Goal: Task Accomplishment & Management: Manage account settings

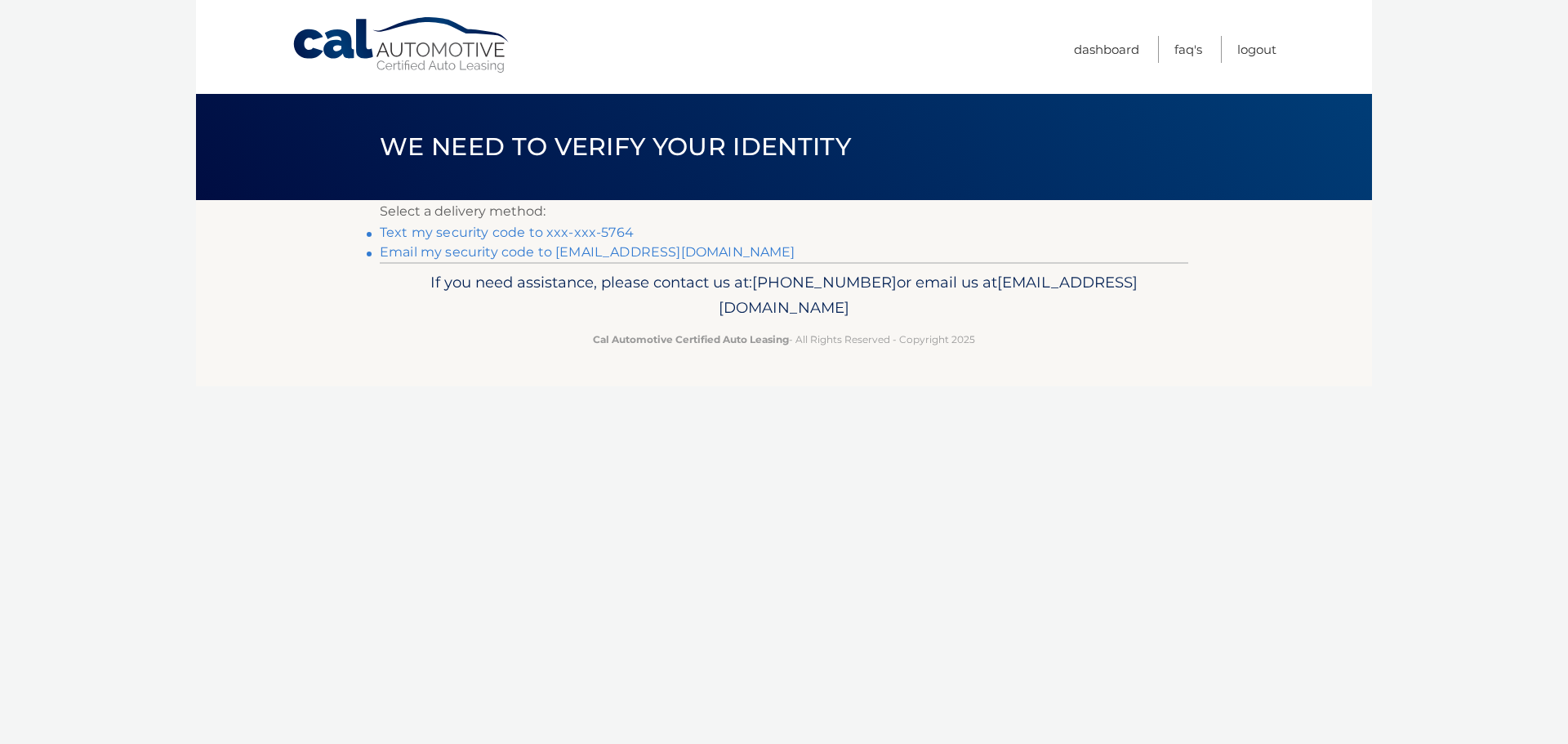
drag, startPoint x: 594, startPoint y: 229, endPoint x: 609, endPoint y: 241, distance: 19.2
click at [594, 229] on link "Text my security code to xxx-xxx-5764" at bounding box center [506, 232] width 254 height 16
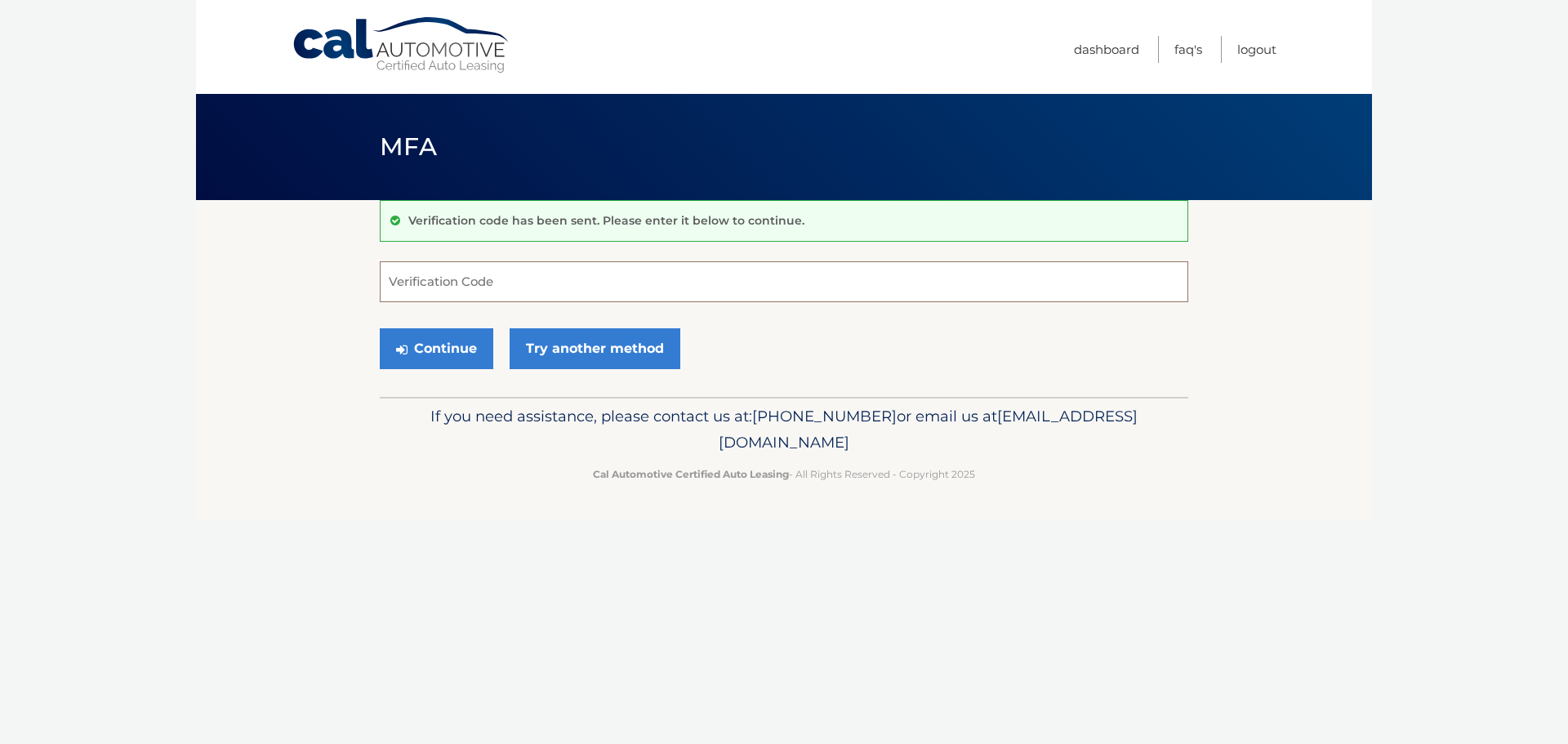
click at [495, 283] on input "Verification Code" at bounding box center [784, 282] width 808 height 41
type input "907172"
click at [427, 336] on button "Continue" at bounding box center [436, 348] width 114 height 41
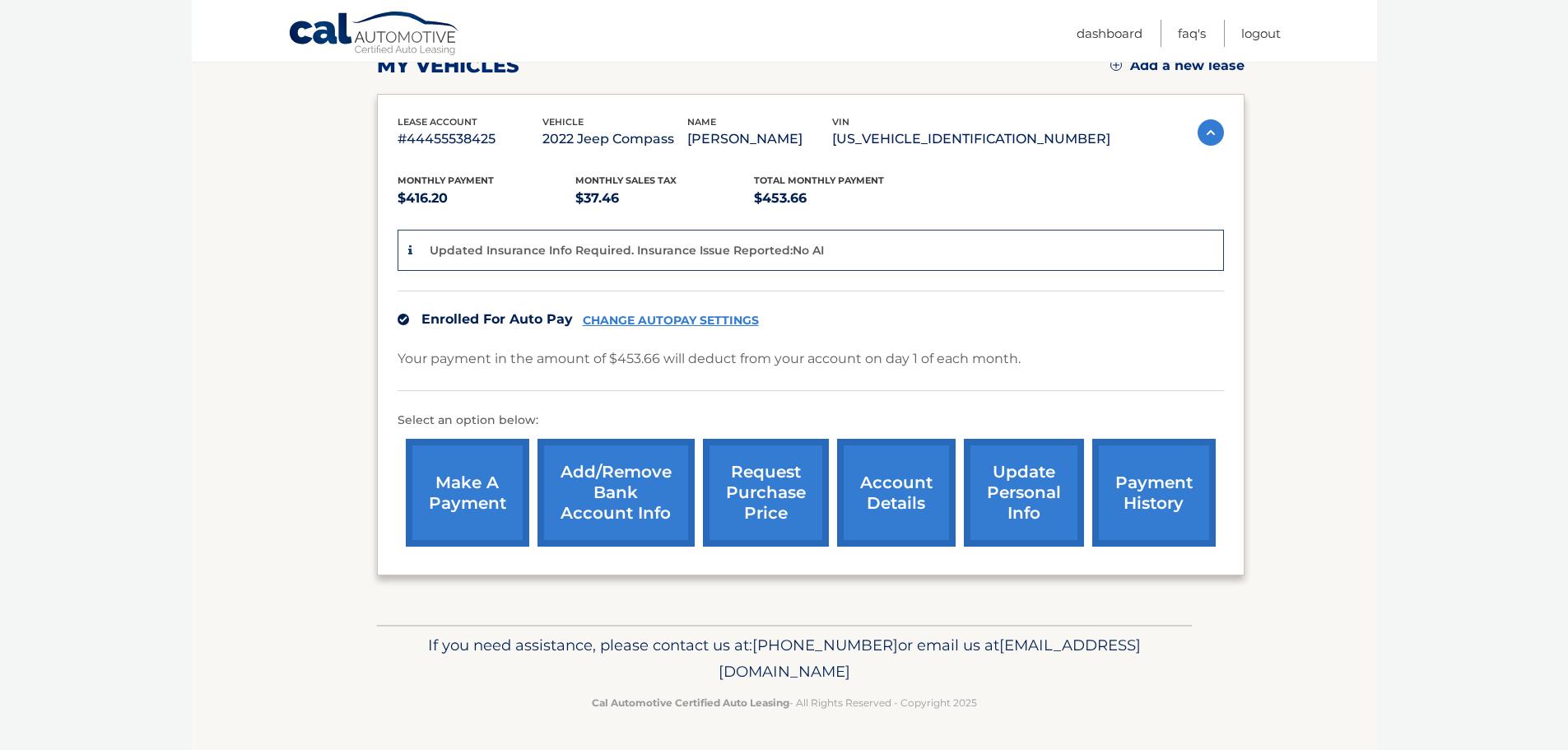
scroll to position [270, 0]
click at [860, 509] on link "account details" at bounding box center [896, 493] width 118 height 108
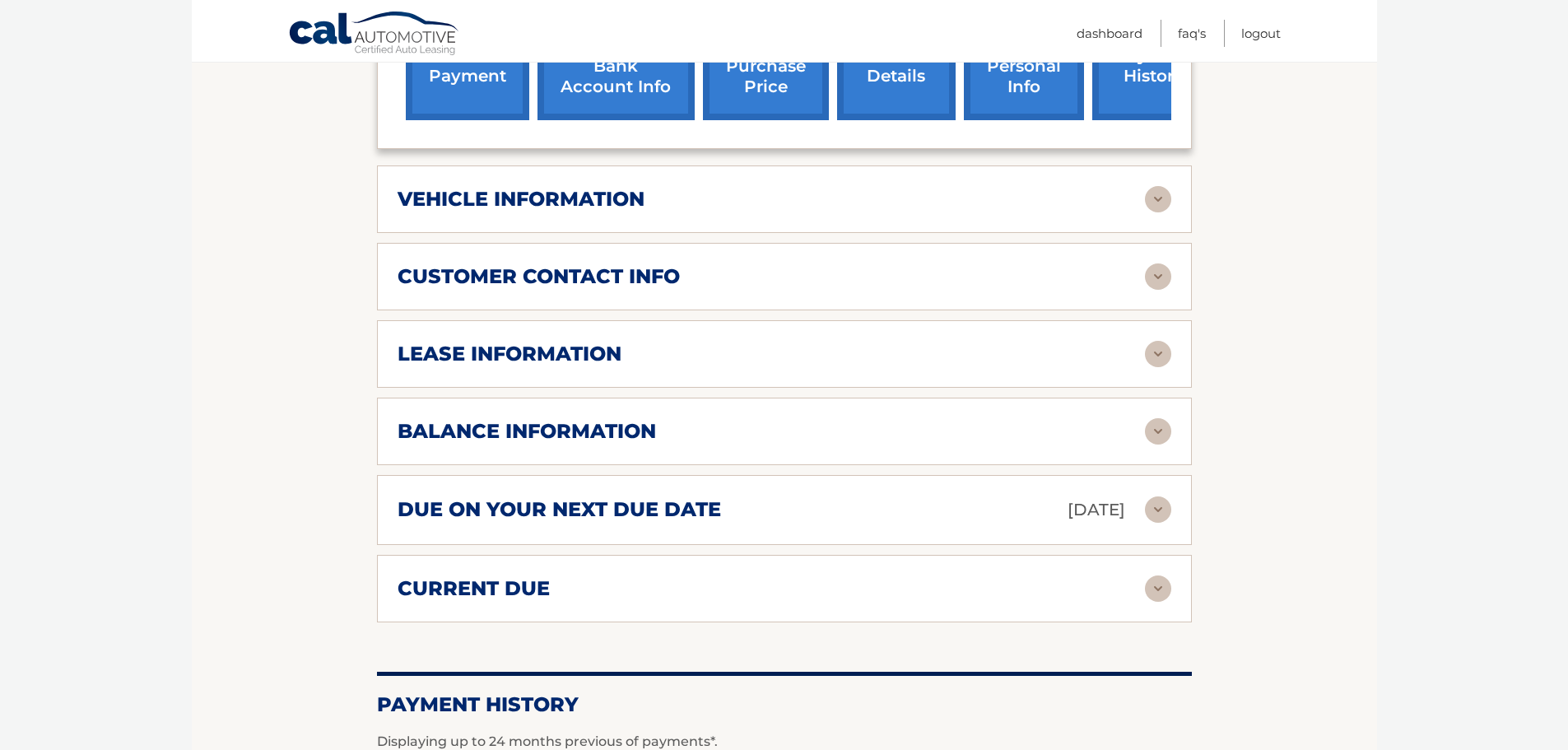
scroll to position [659, 0]
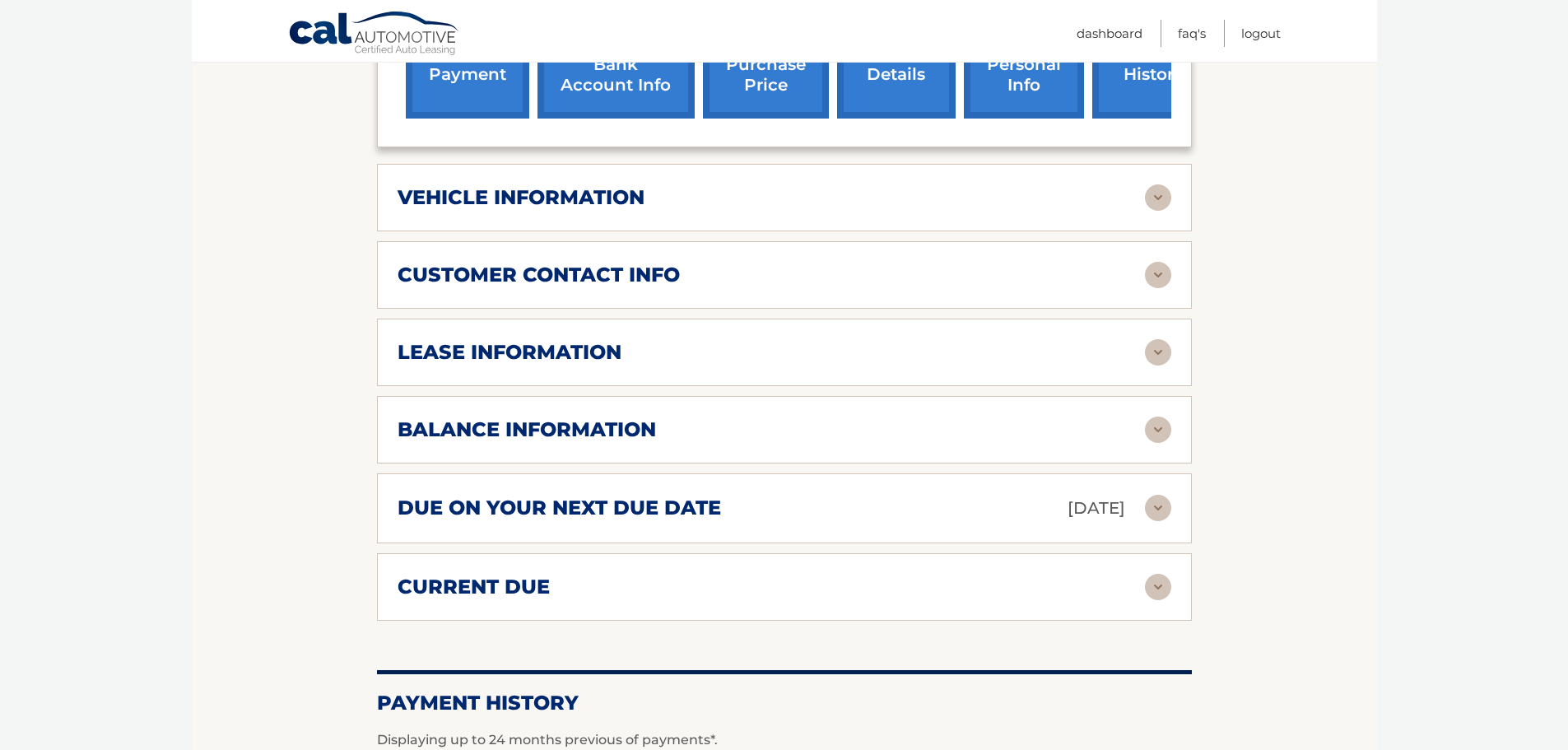
click at [1162, 358] on img at bounding box center [1157, 352] width 26 height 26
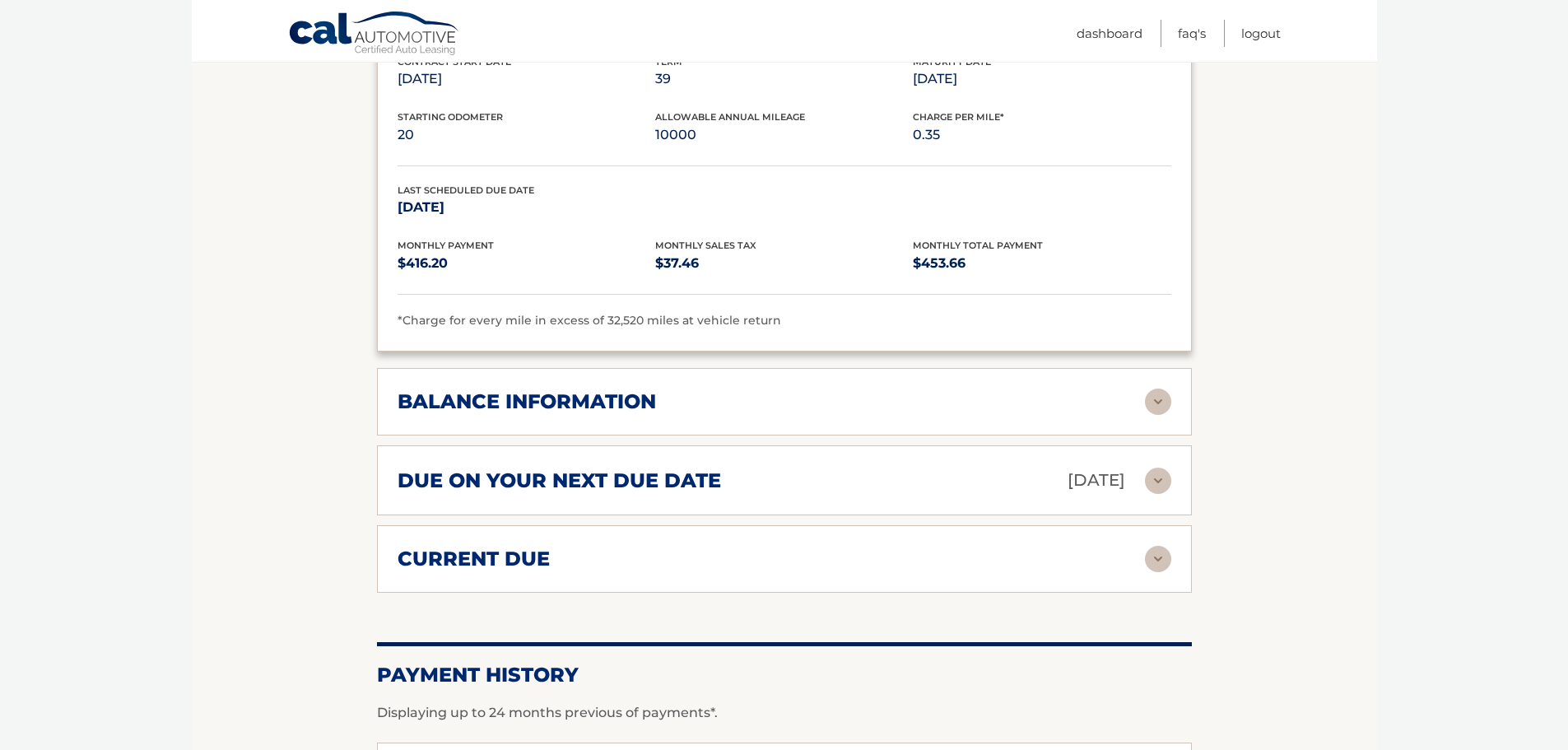
scroll to position [1070, 0]
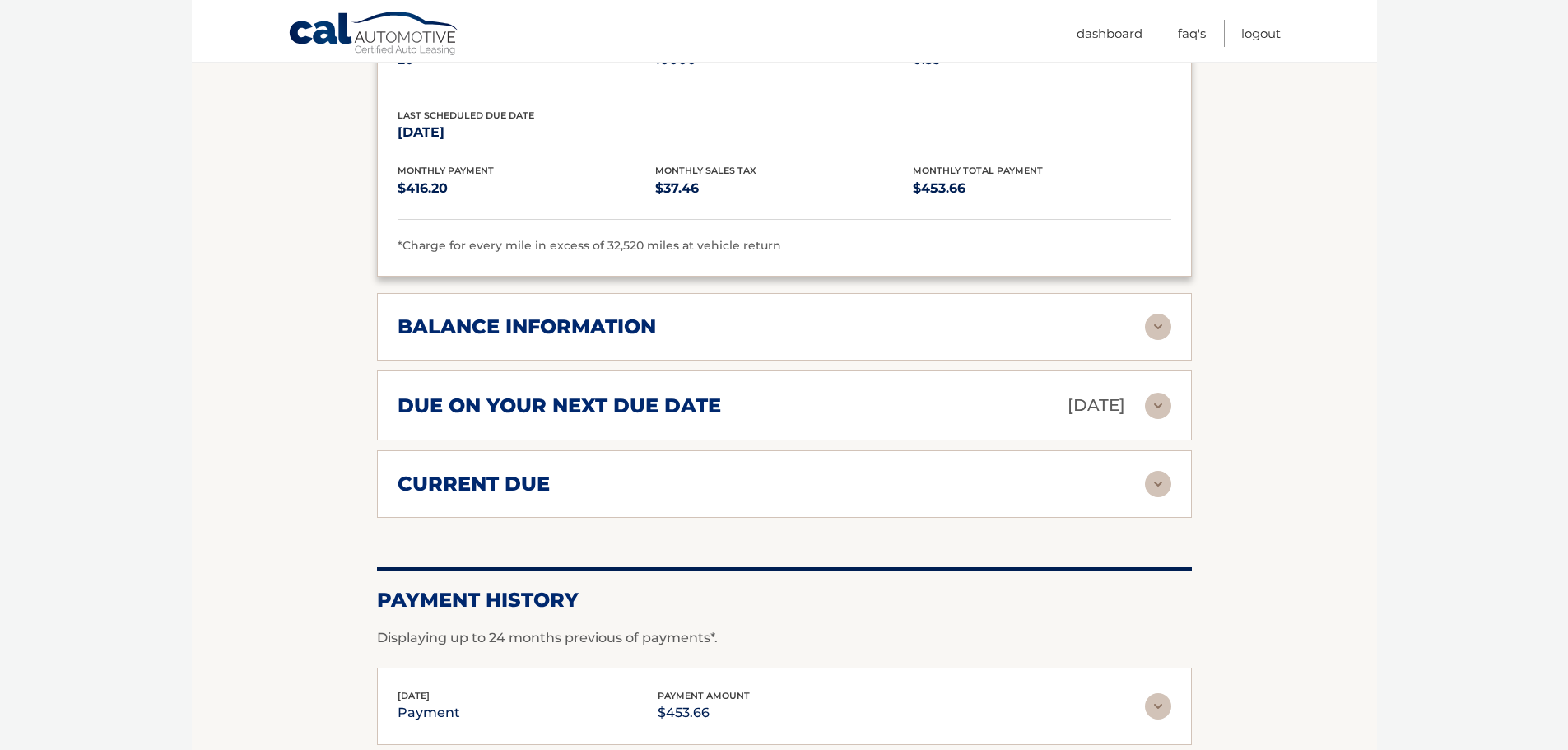
click at [1159, 331] on img at bounding box center [1157, 327] width 26 height 26
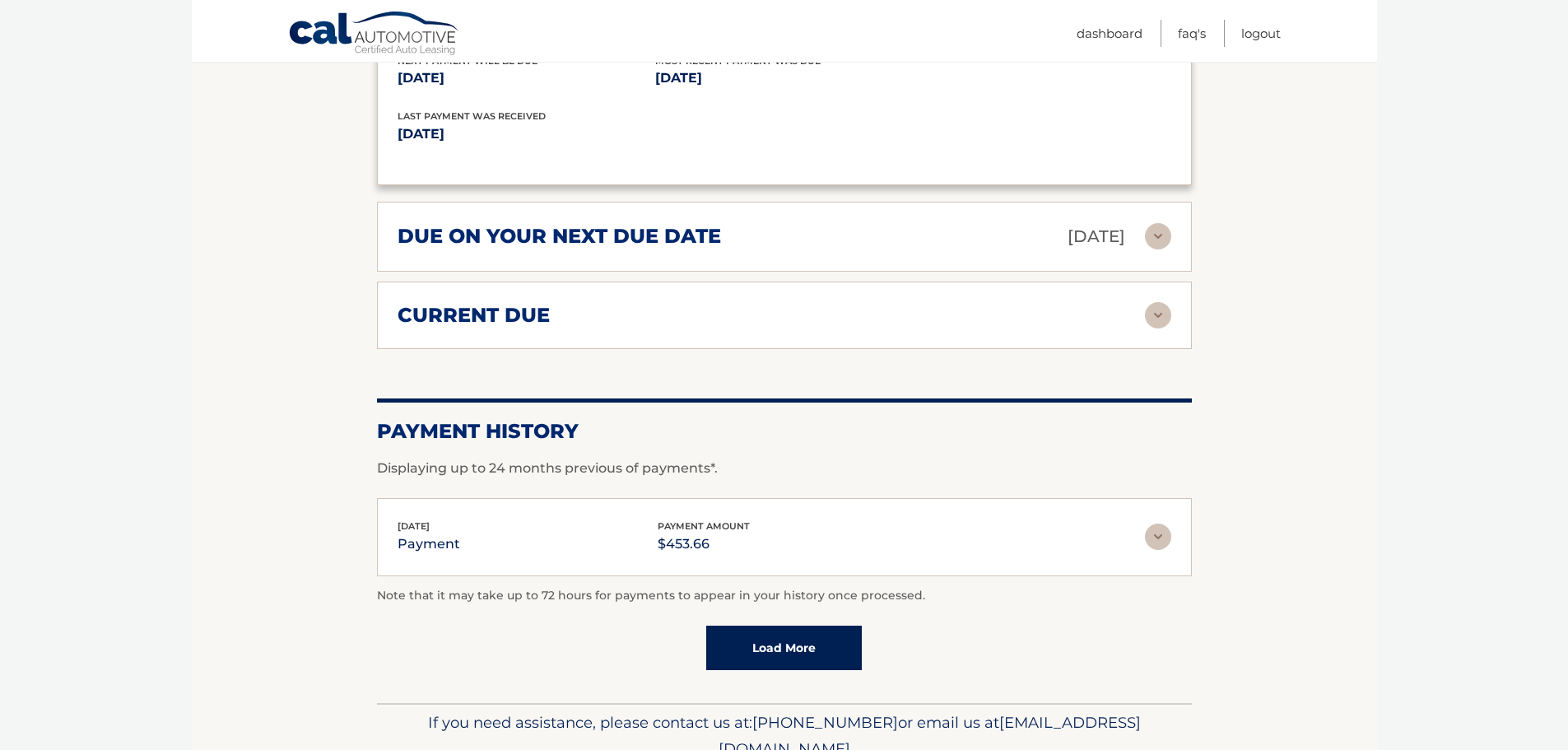
scroll to position [1400, 0]
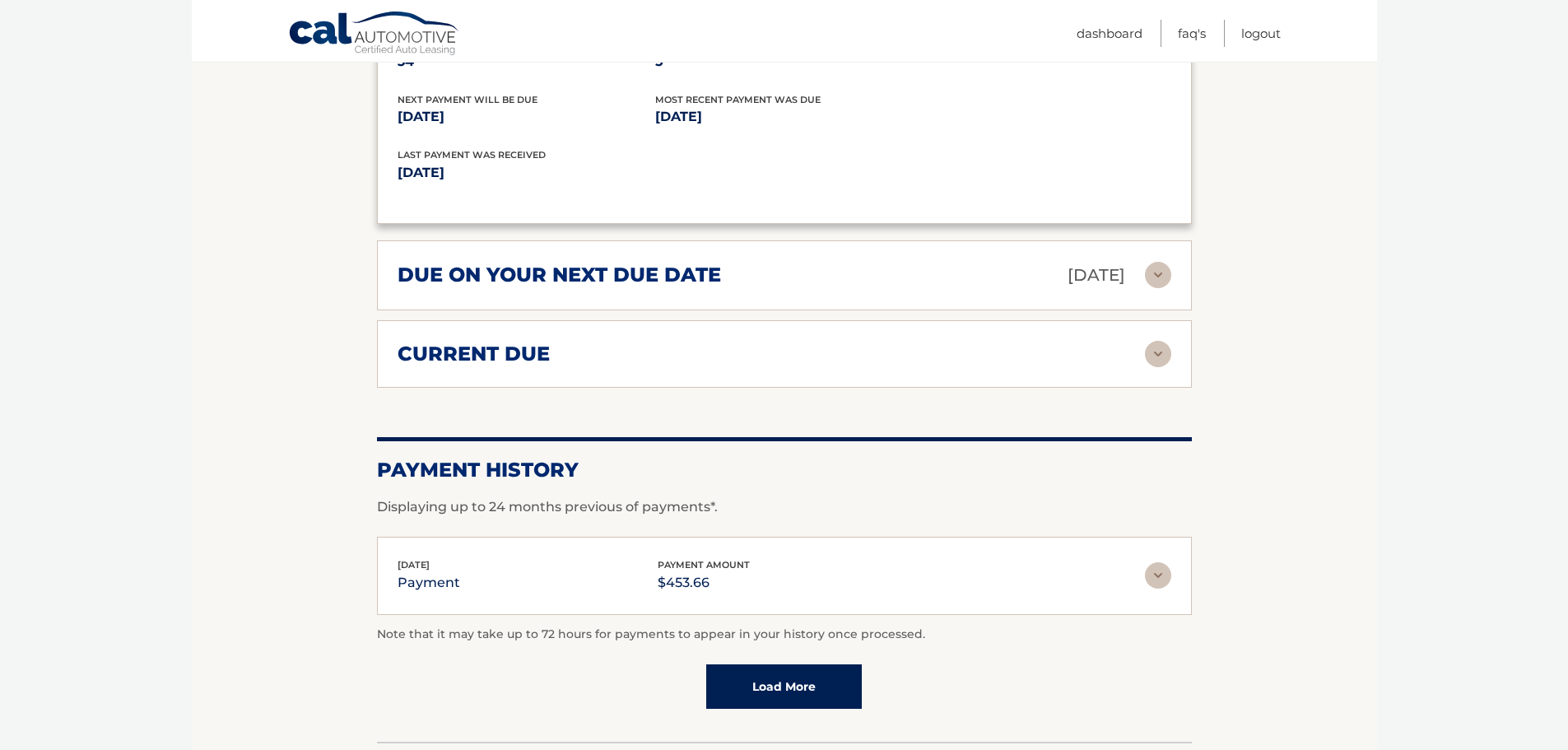
click at [1155, 357] on img at bounding box center [1157, 354] width 26 height 26
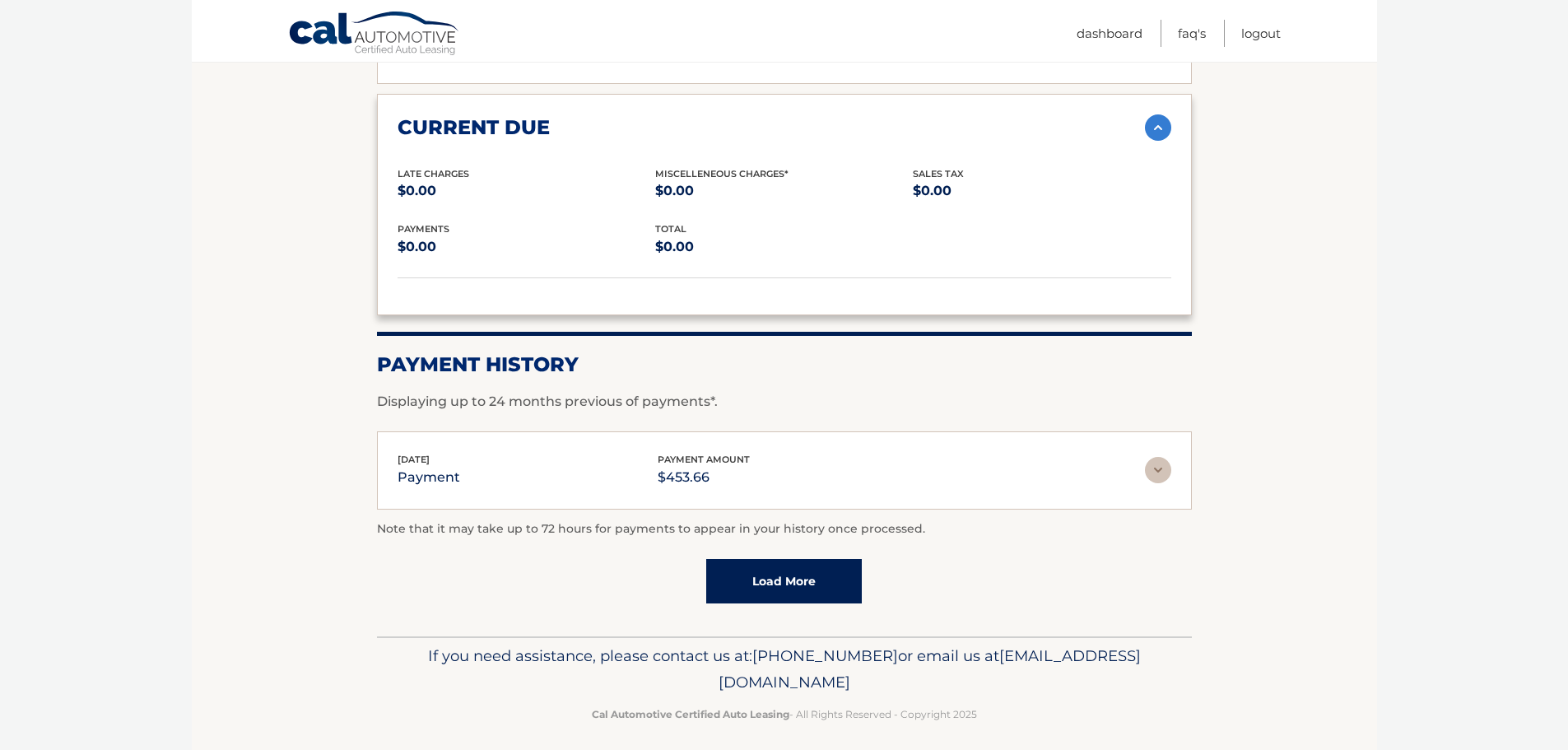
scroll to position [1637, 0]
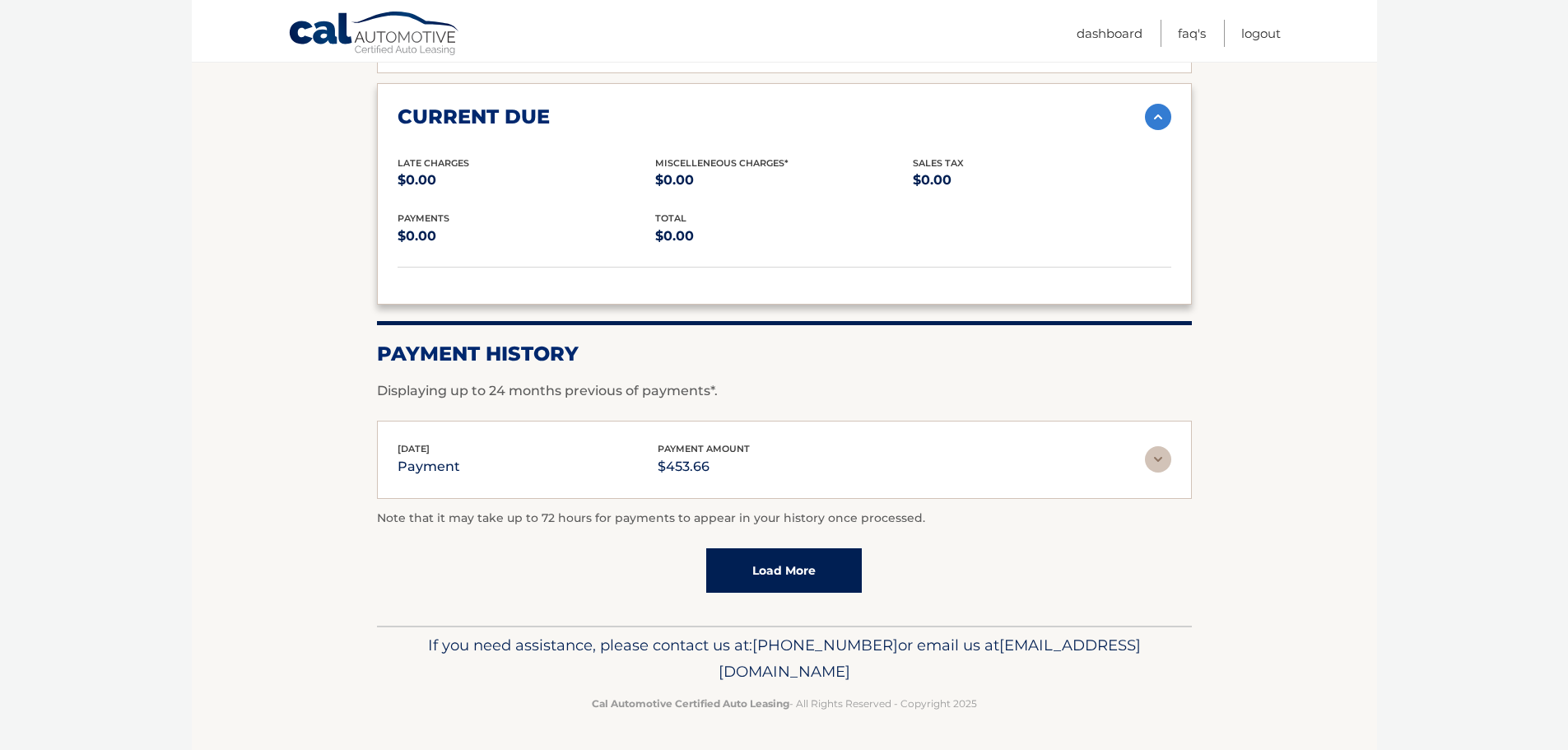
click at [1158, 468] on img at bounding box center [1157, 459] width 26 height 26
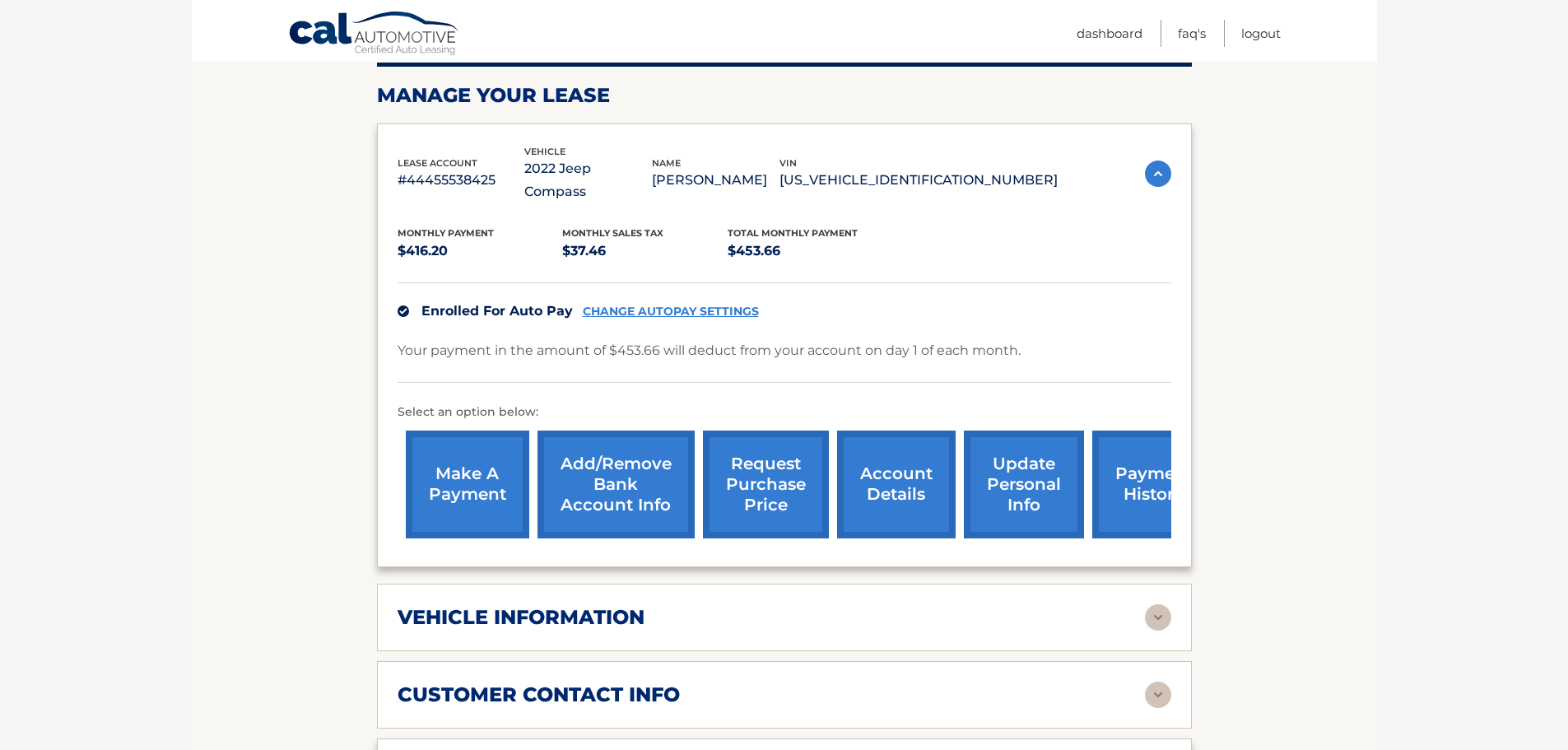
scroll to position [247, 0]
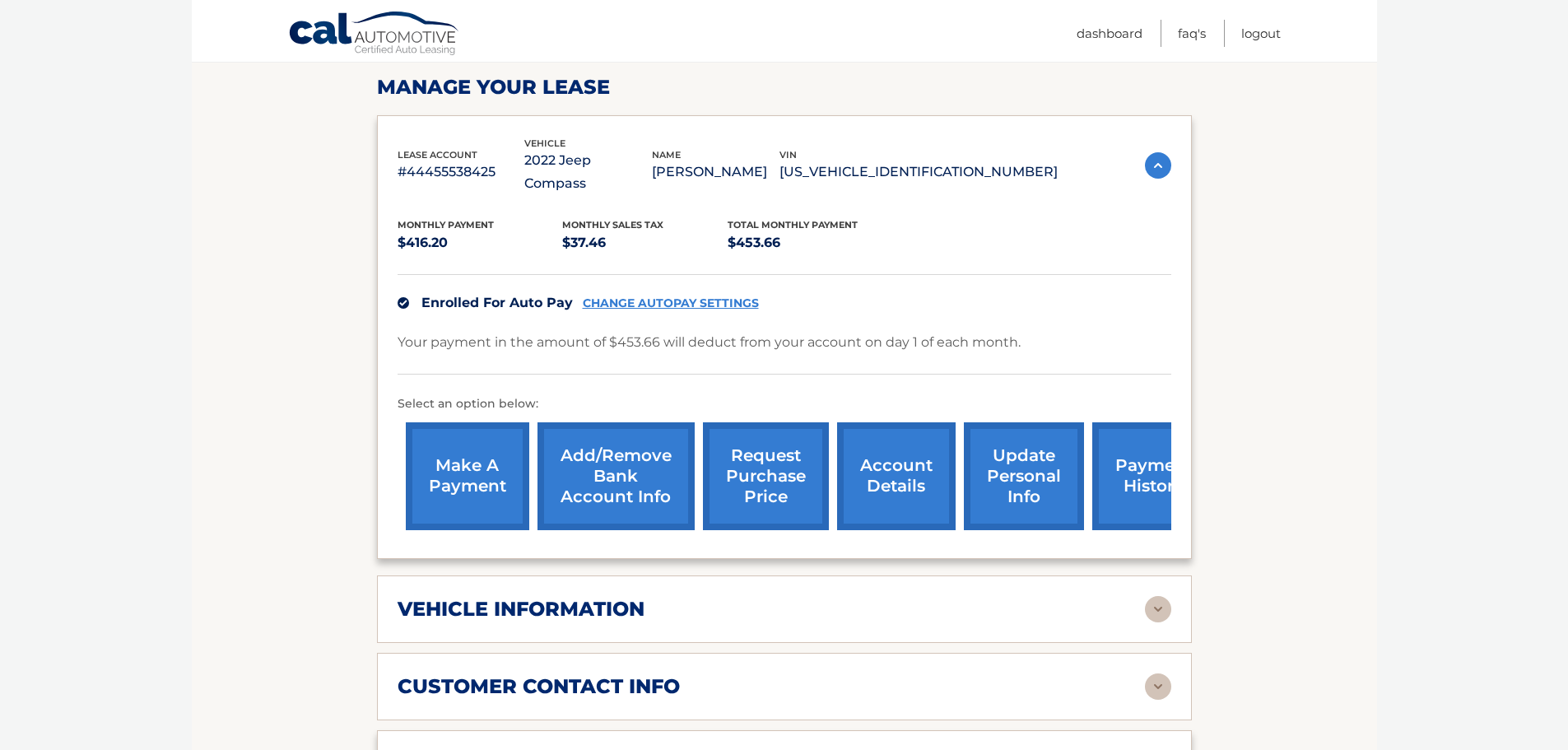
click at [906, 518] on link "account details" at bounding box center [896, 476] width 118 height 108
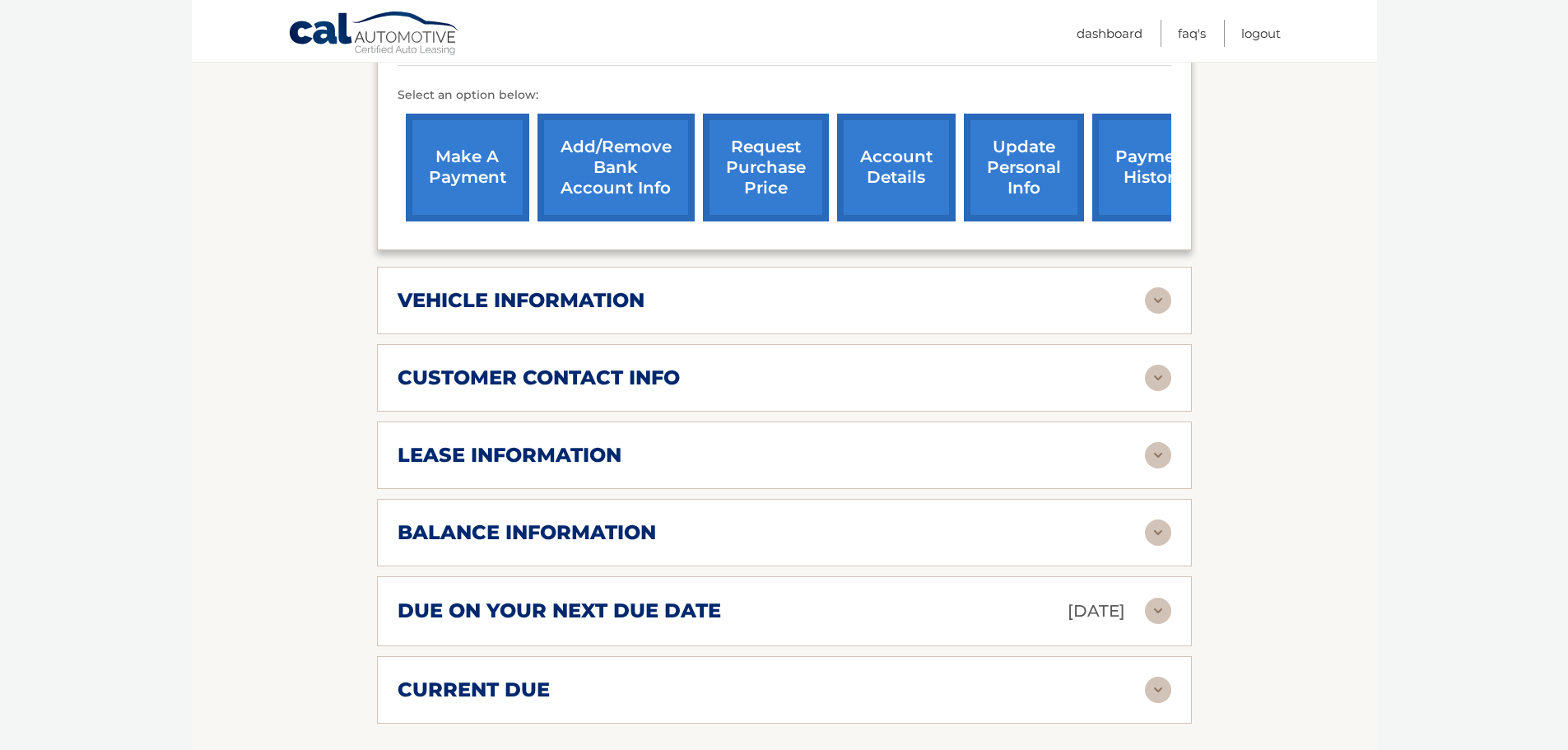
scroll to position [577, 0]
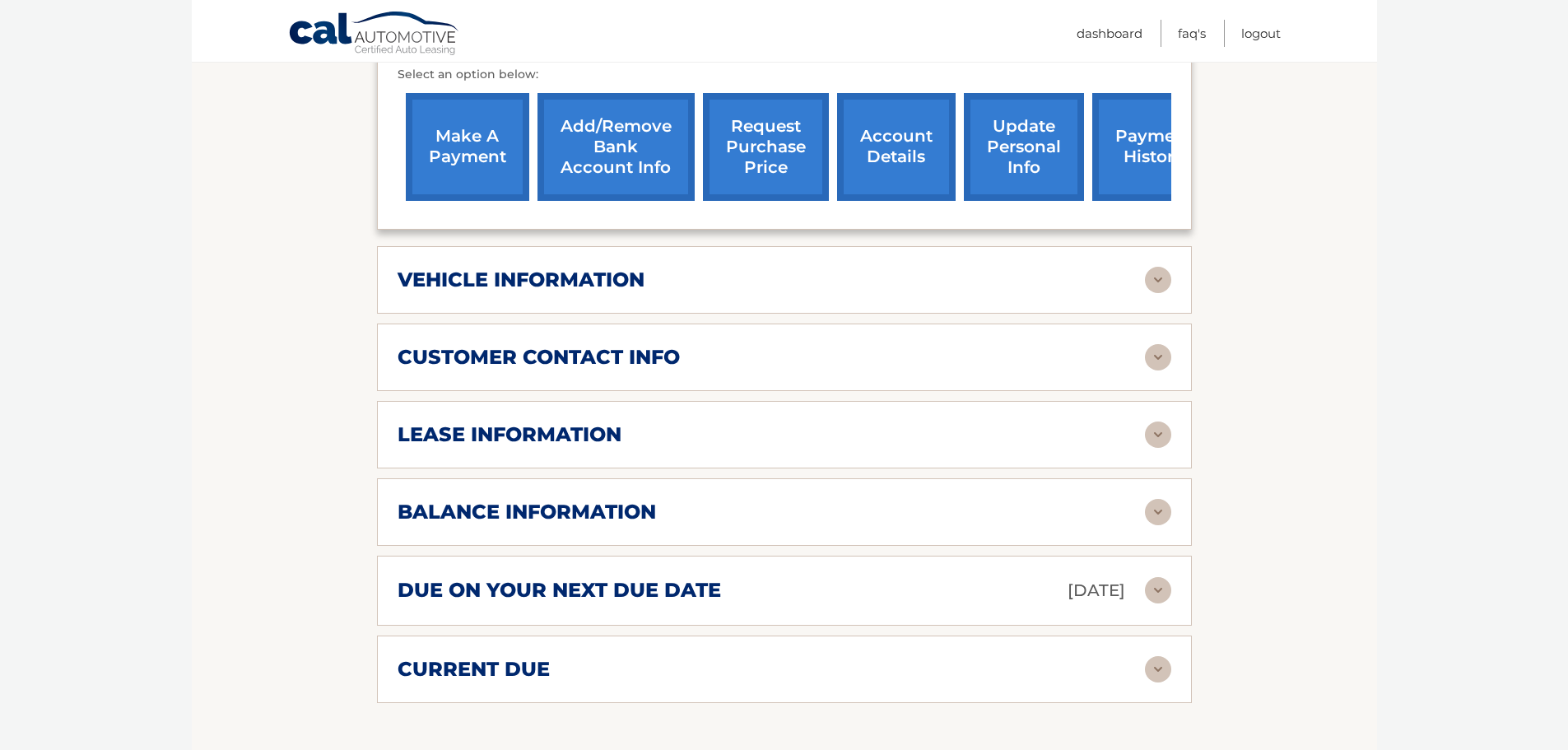
click at [1151, 279] on img at bounding box center [1157, 280] width 26 height 26
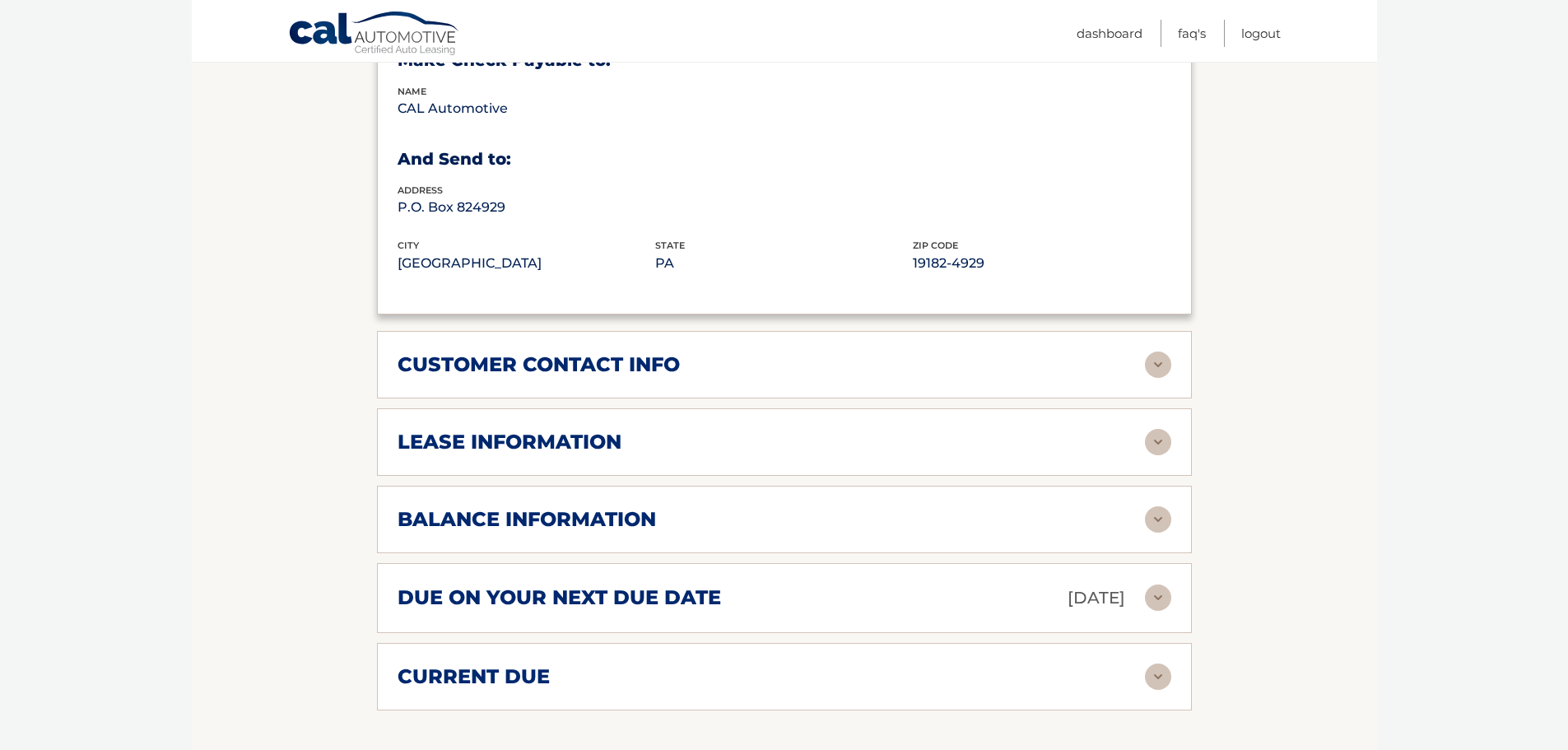
scroll to position [989, 0]
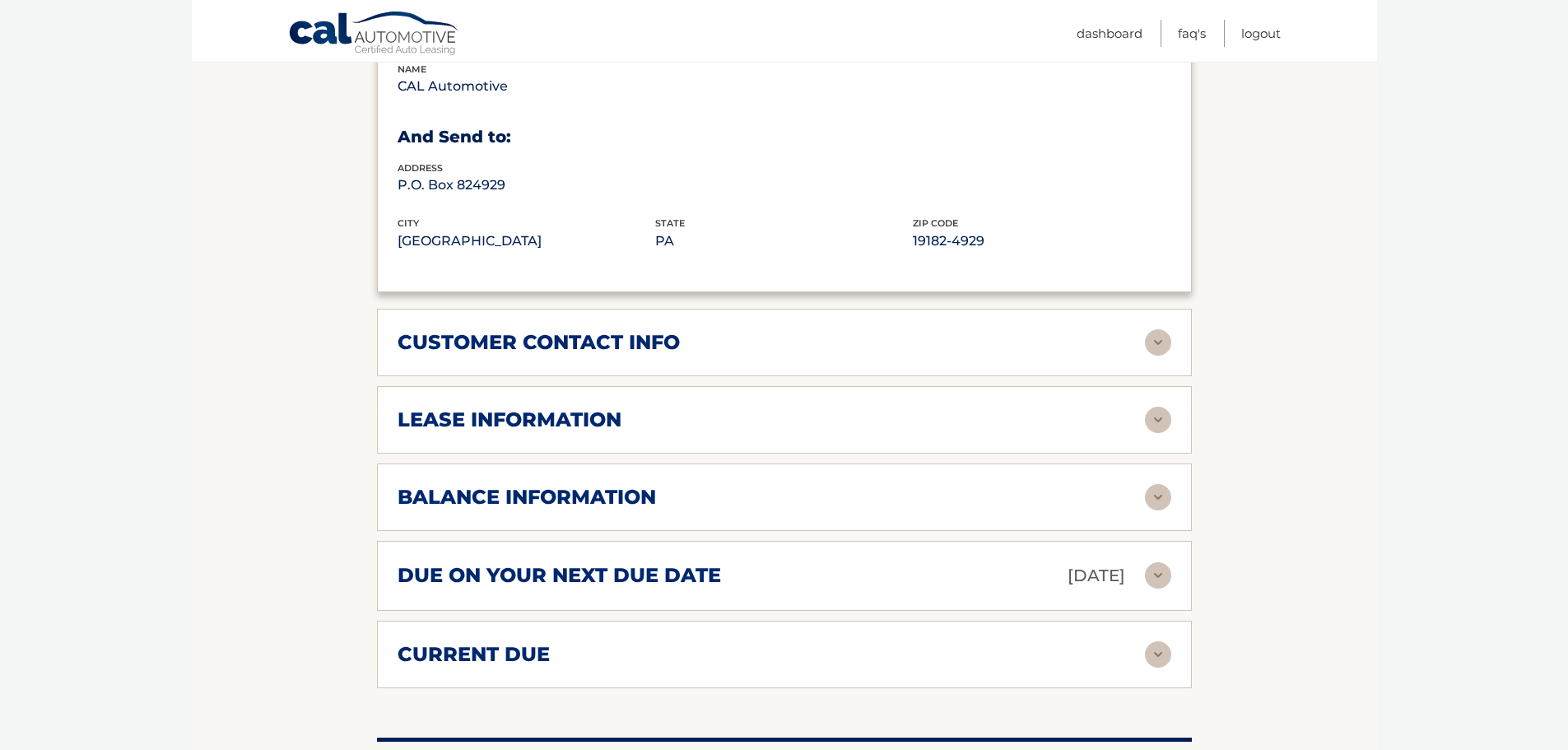
click at [1152, 417] on img at bounding box center [1157, 420] width 26 height 26
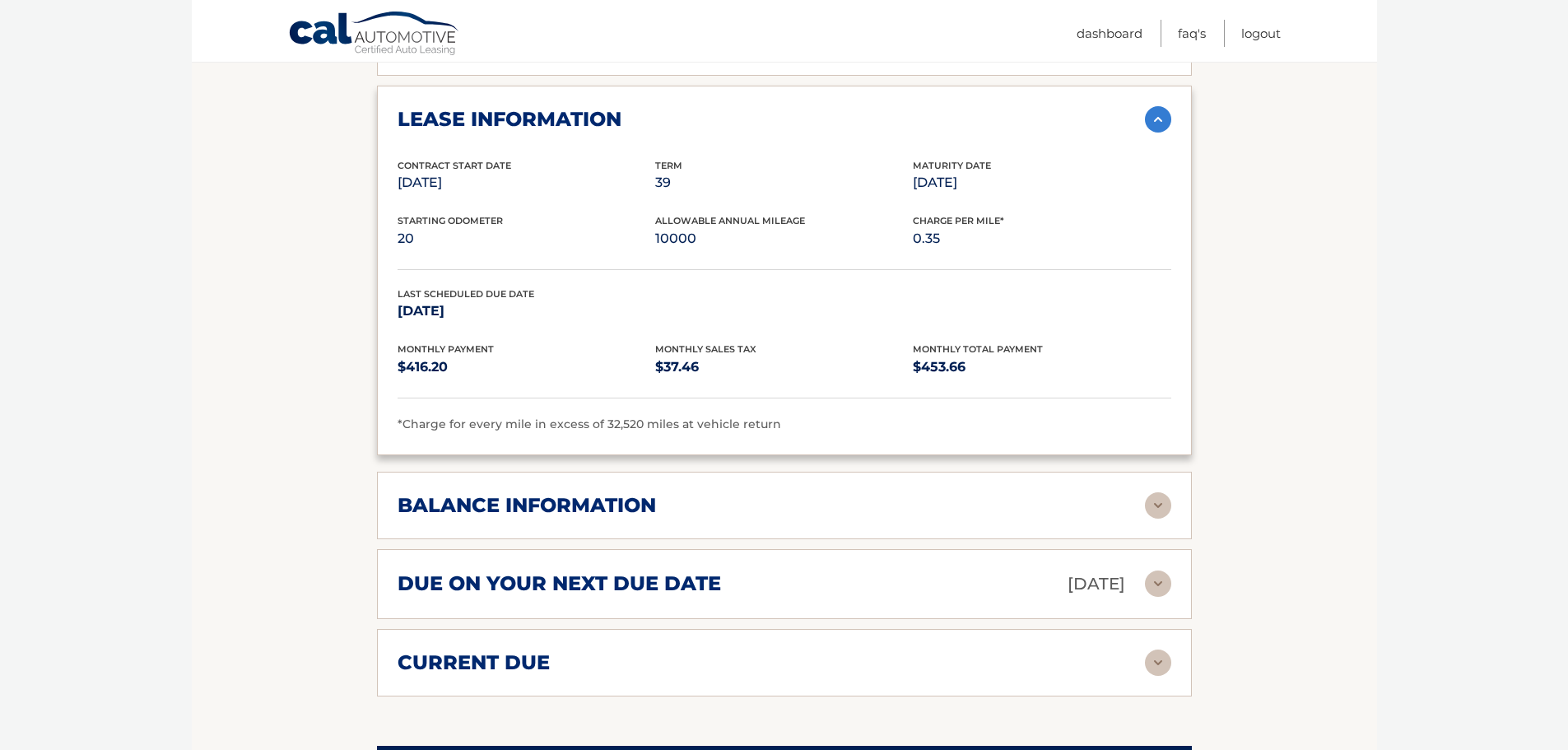
scroll to position [1317, 0]
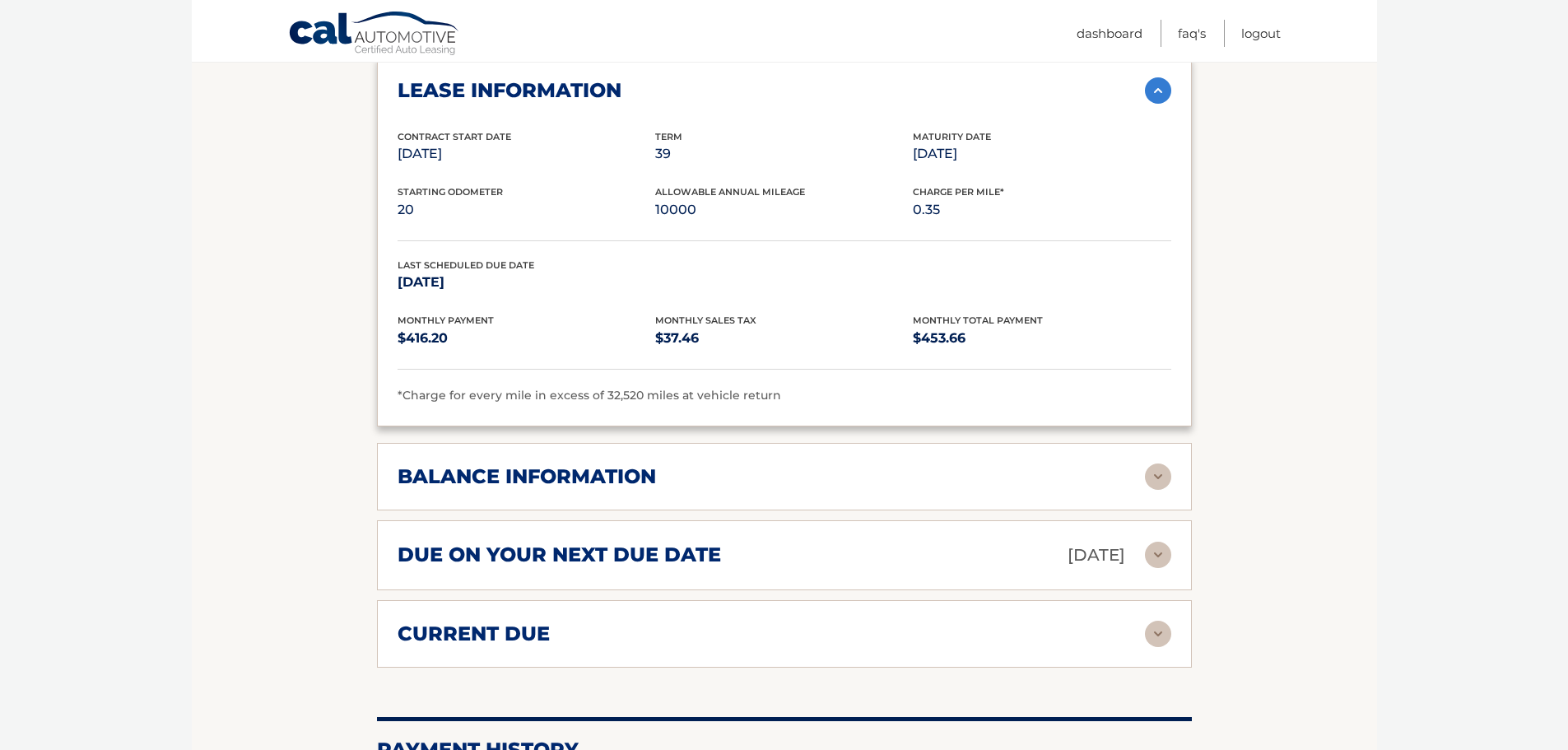
click at [1159, 473] on img at bounding box center [1157, 477] width 26 height 26
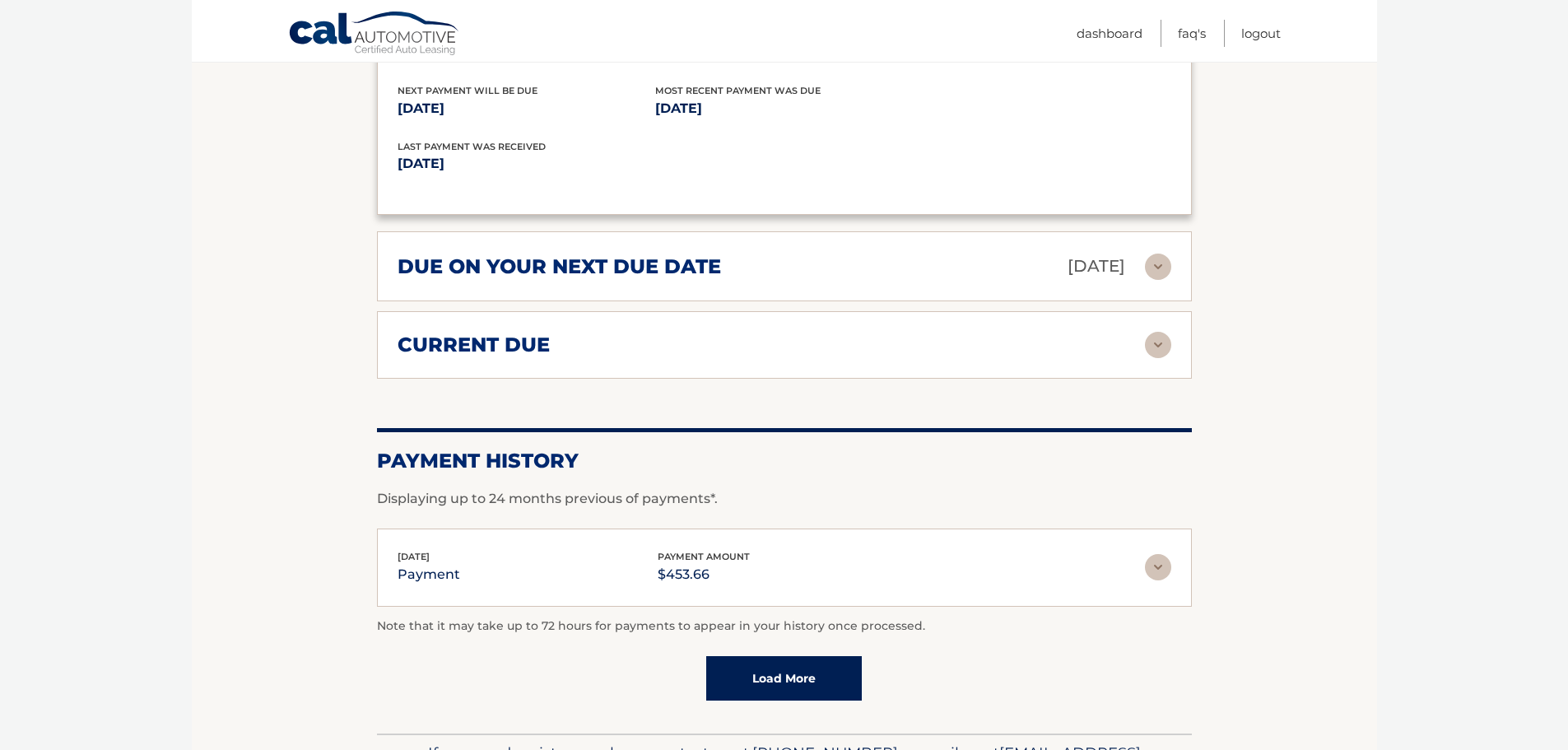
scroll to position [1894, 0]
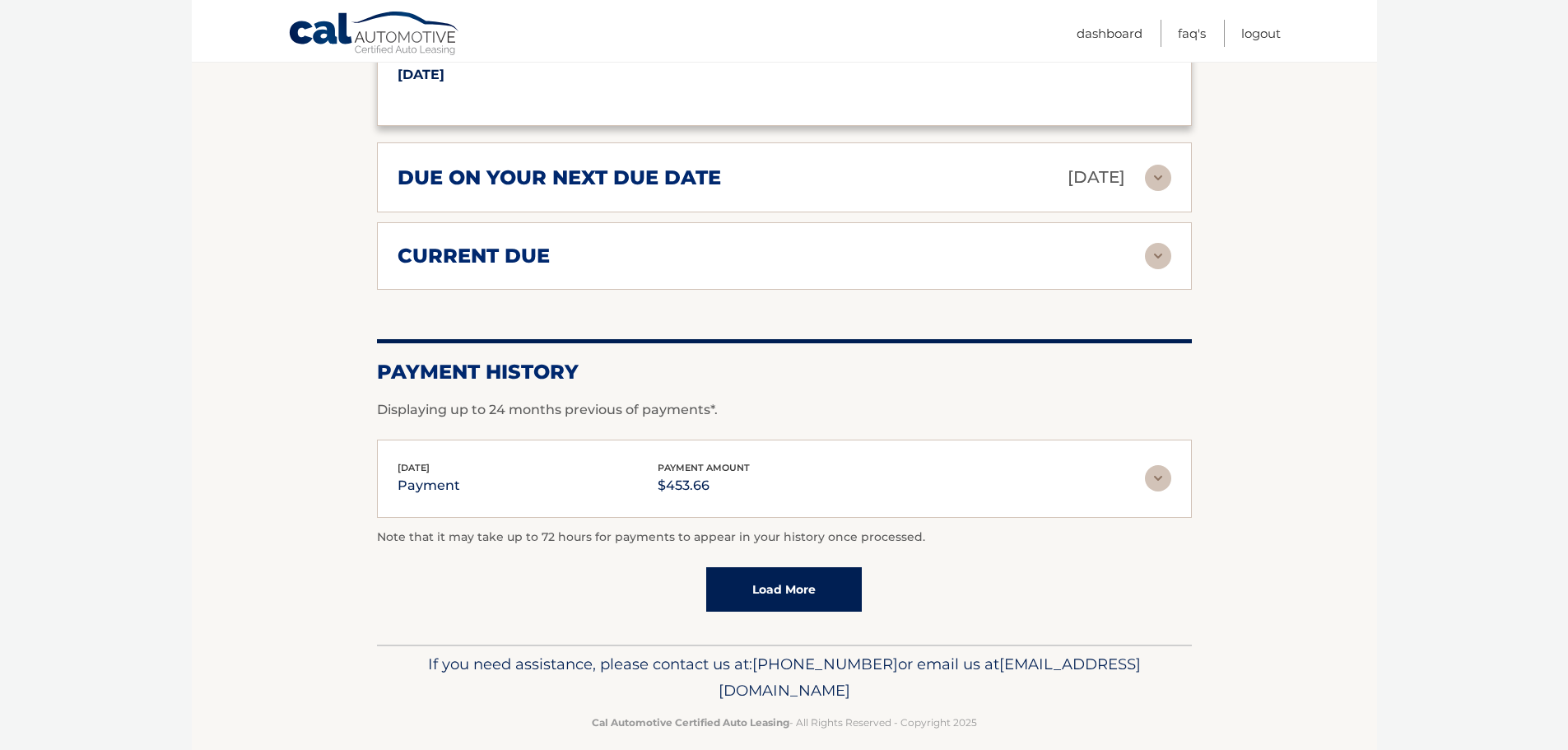
click at [819, 604] on link "Load More" at bounding box center [783, 590] width 155 height 45
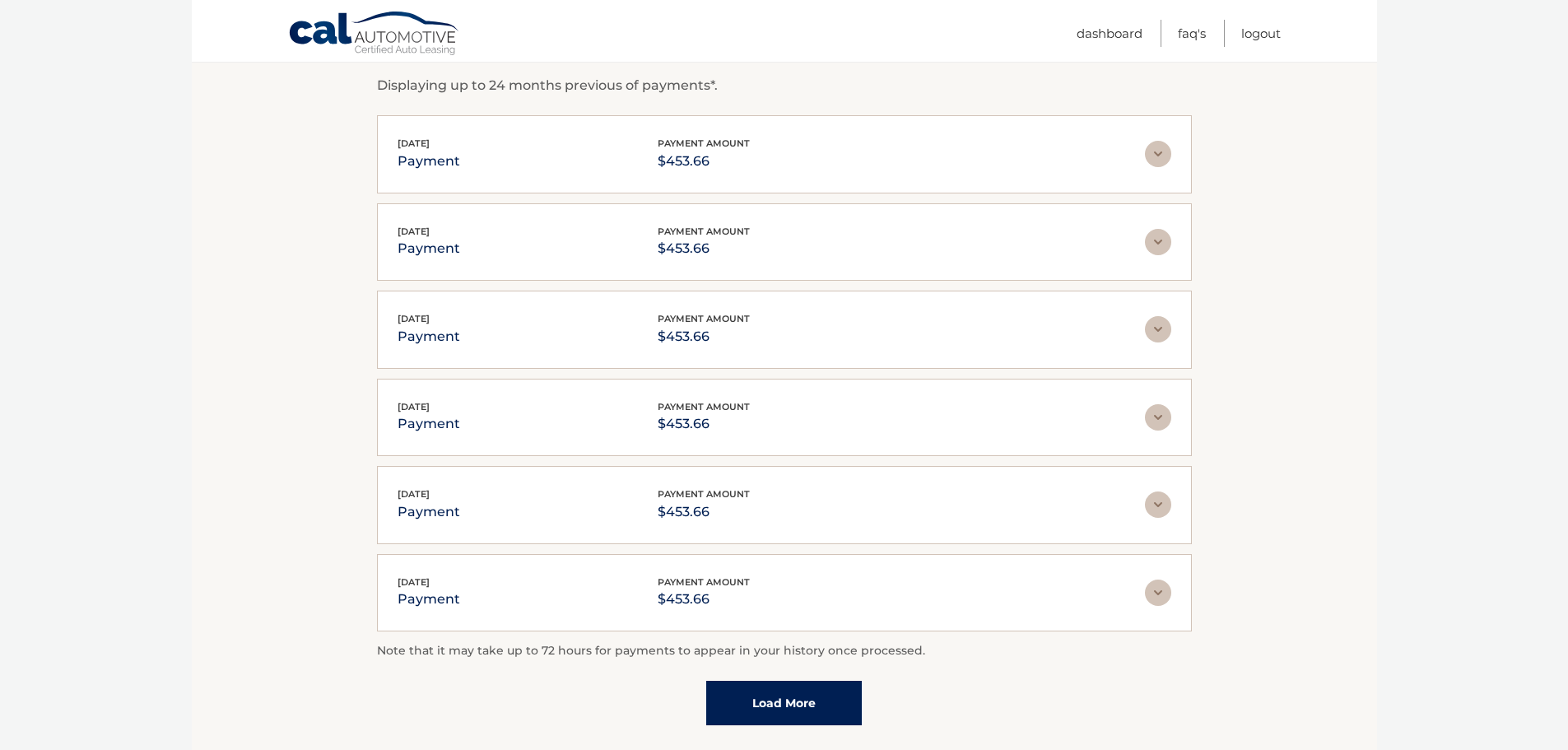
scroll to position [2352, 0]
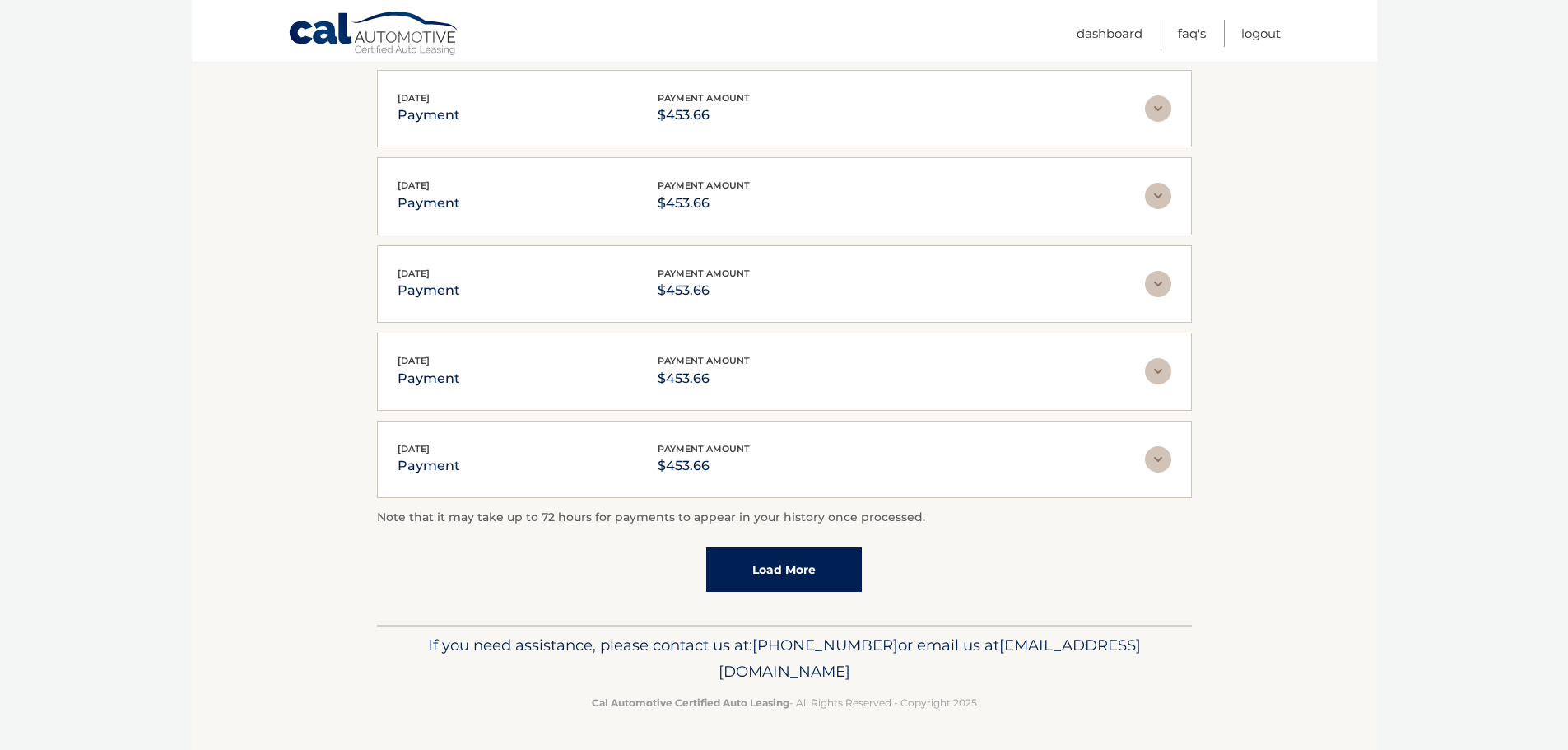
click at [846, 589] on link "Load More" at bounding box center [783, 570] width 155 height 45
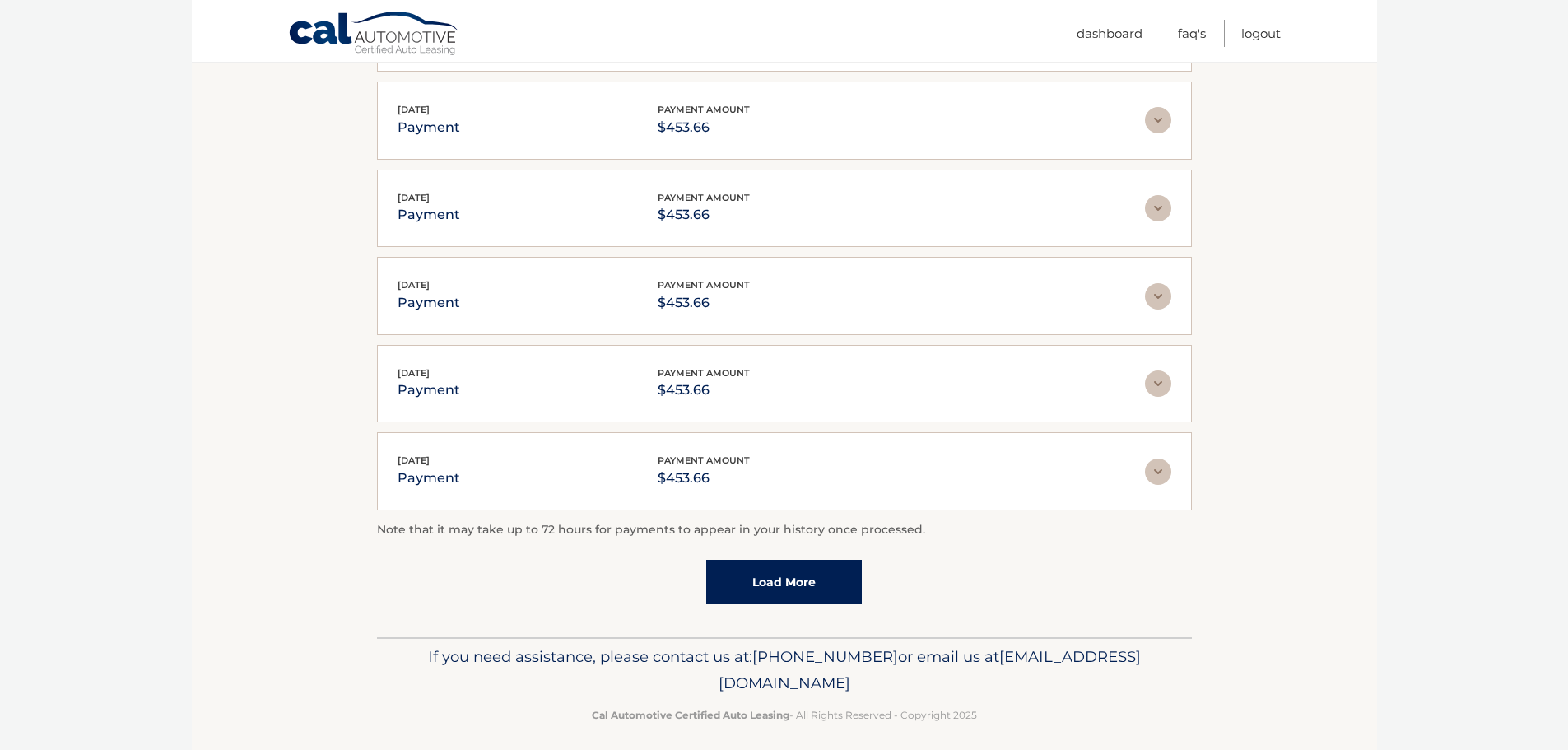
scroll to position [2790, 0]
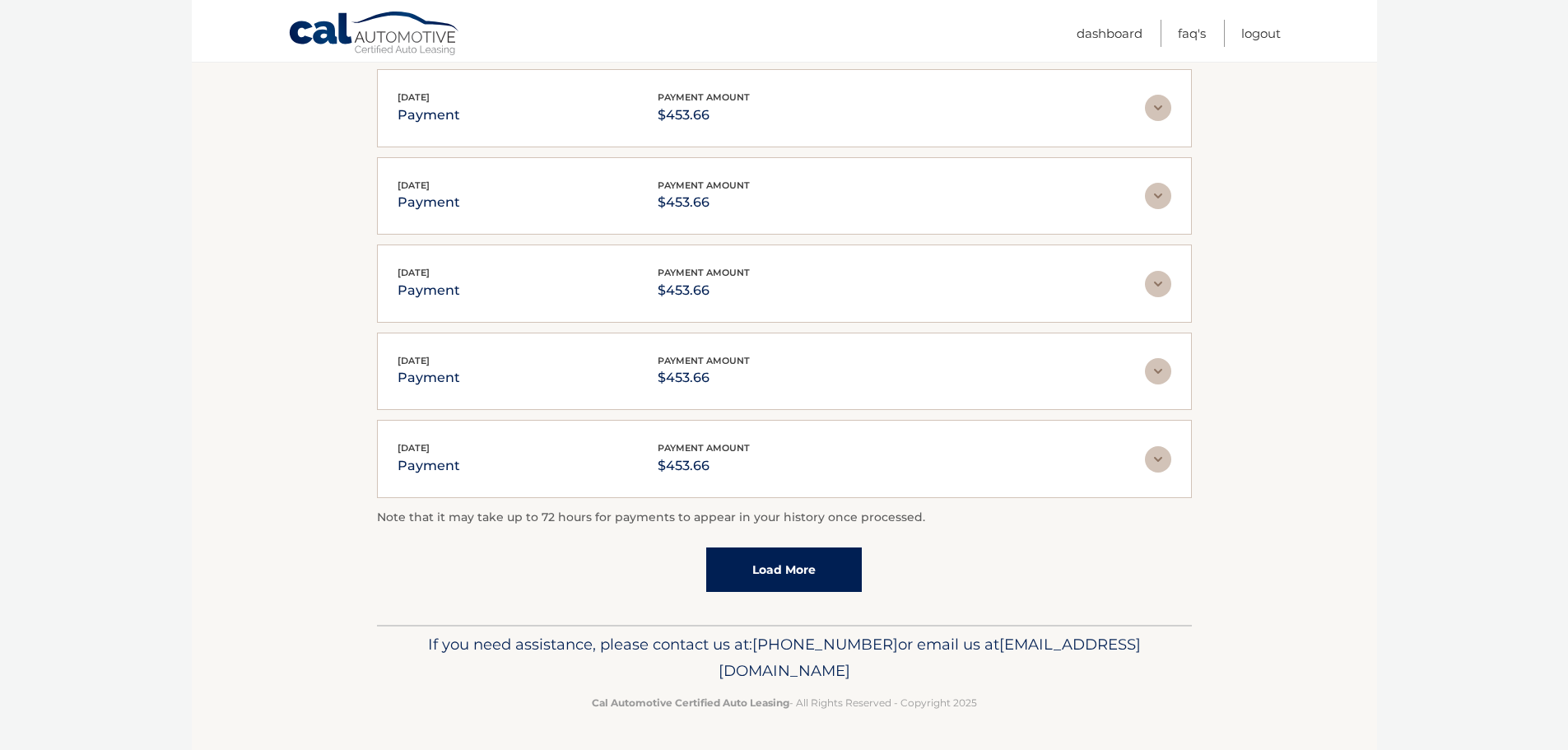
click at [756, 555] on link "Load More" at bounding box center [783, 570] width 155 height 45
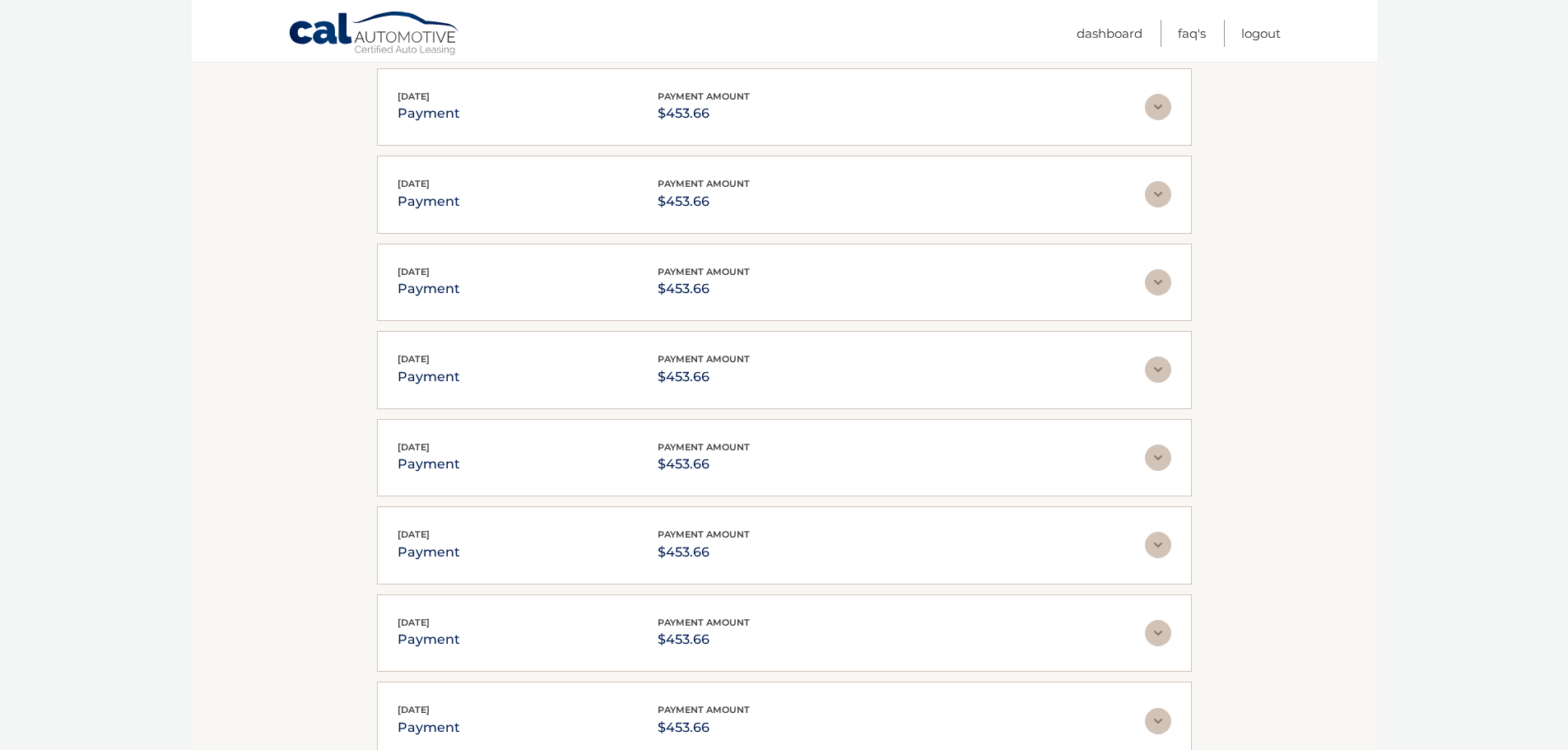
scroll to position [2132, 0]
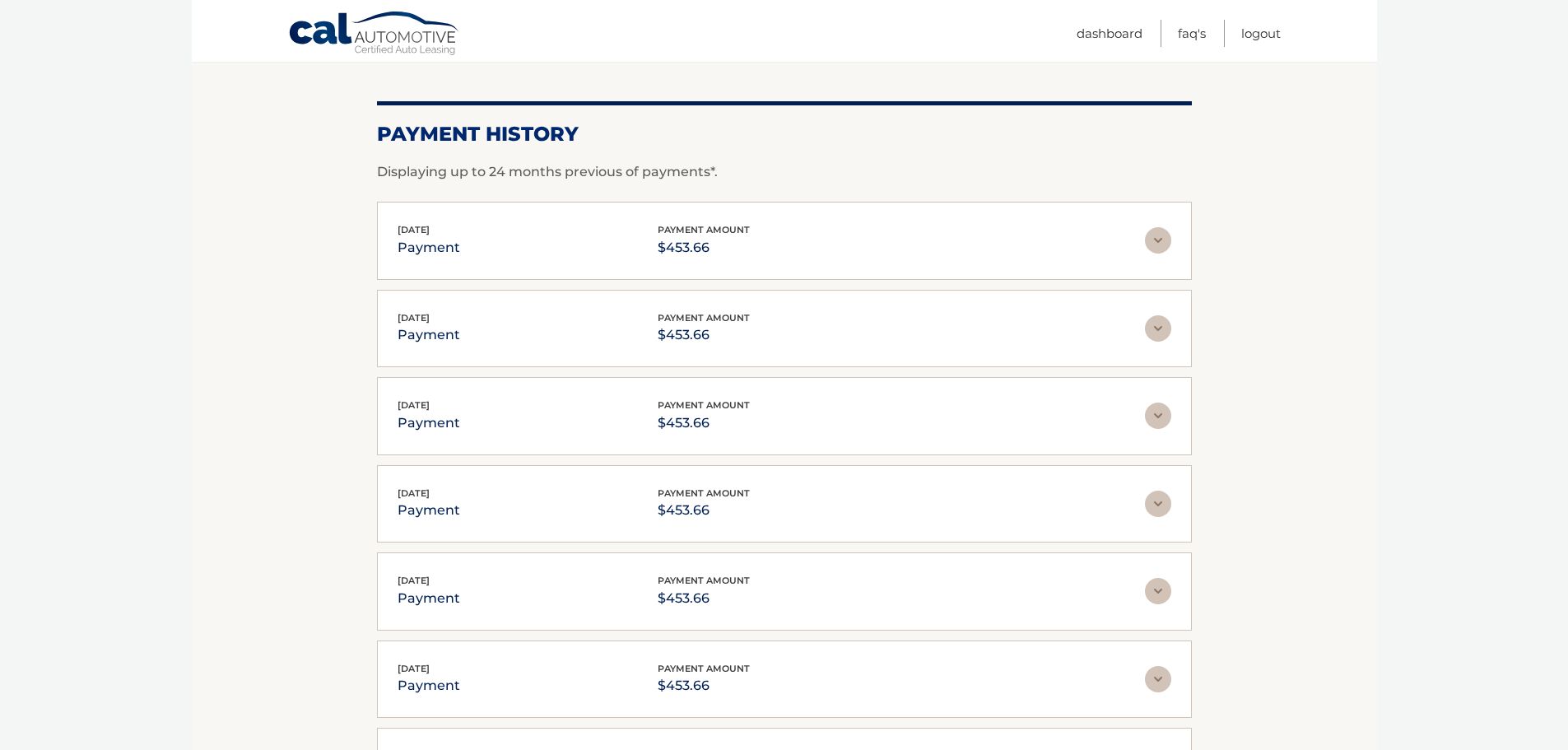
click at [1160, 245] on img at bounding box center [1157, 240] width 26 height 26
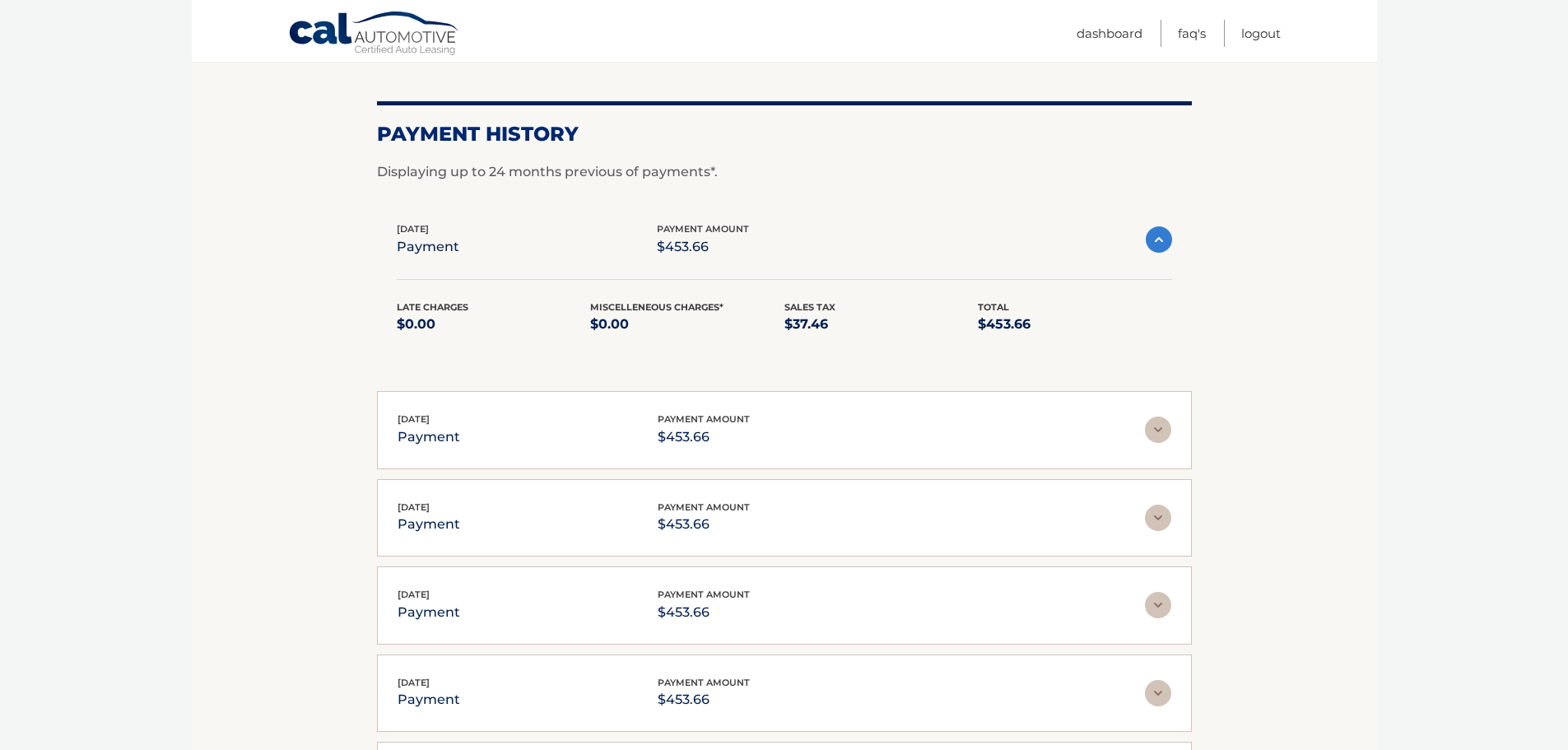
click at [1159, 239] on img at bounding box center [1158, 239] width 26 height 26
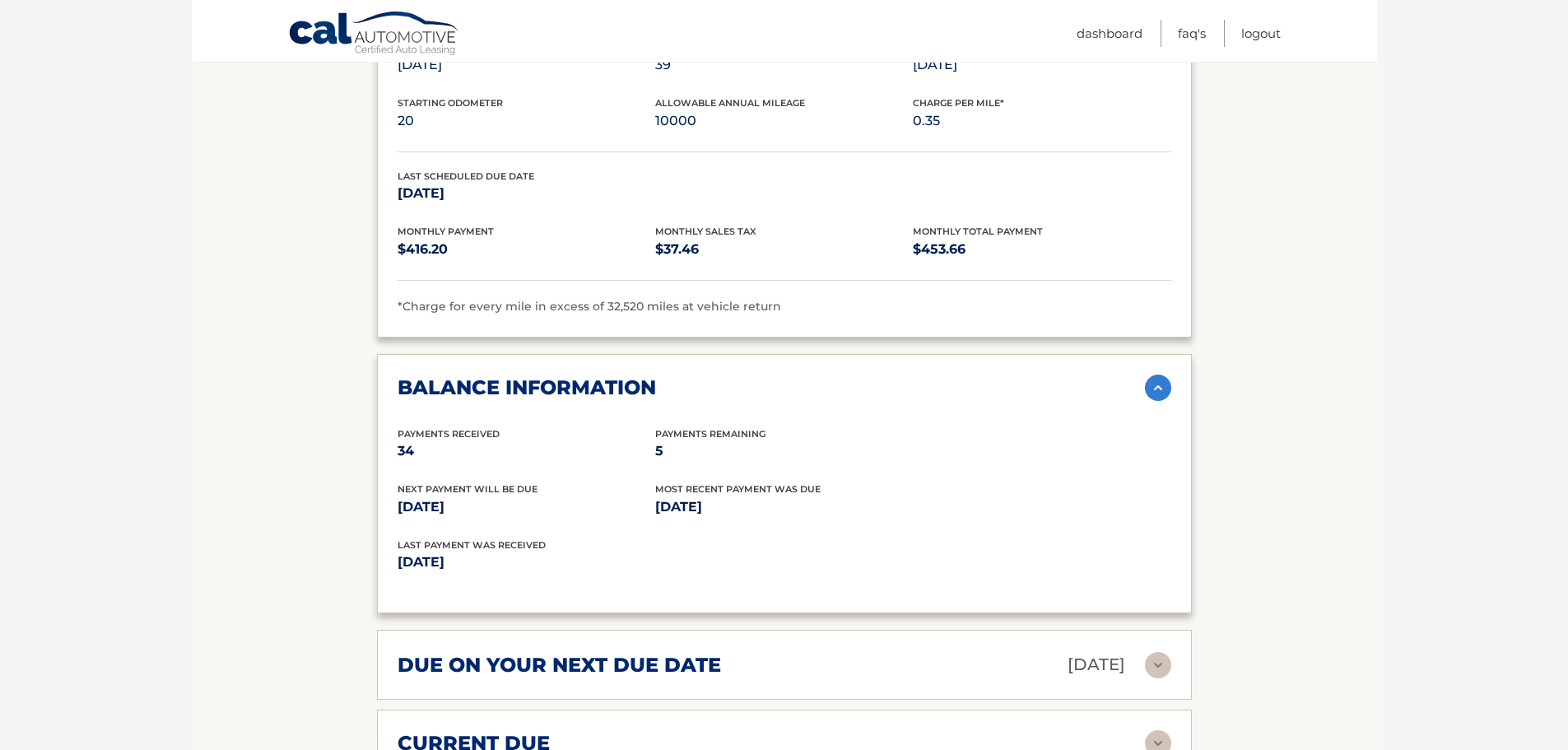
scroll to position [1391, 0]
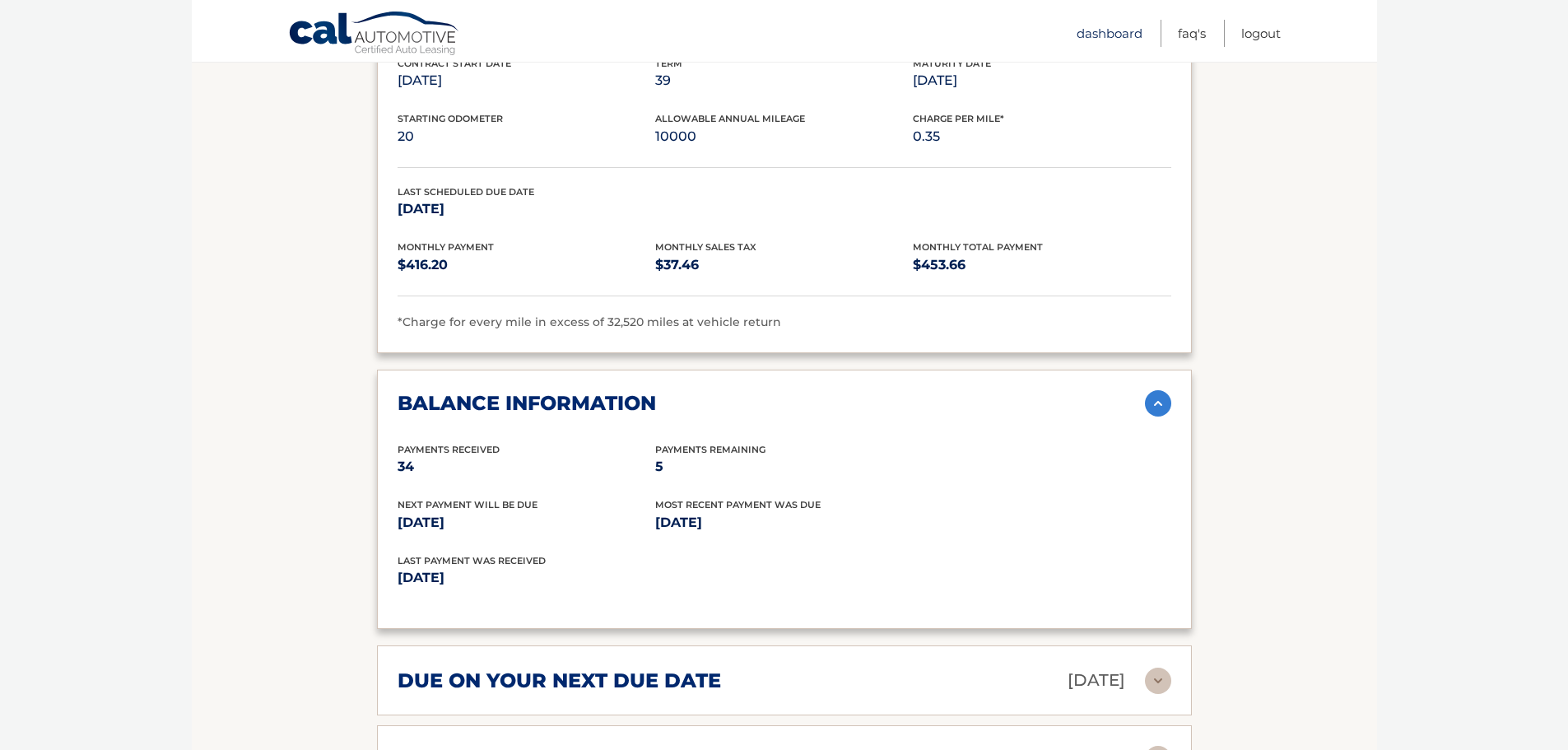
click at [1112, 34] on link "Dashboard" at bounding box center [1109, 33] width 66 height 27
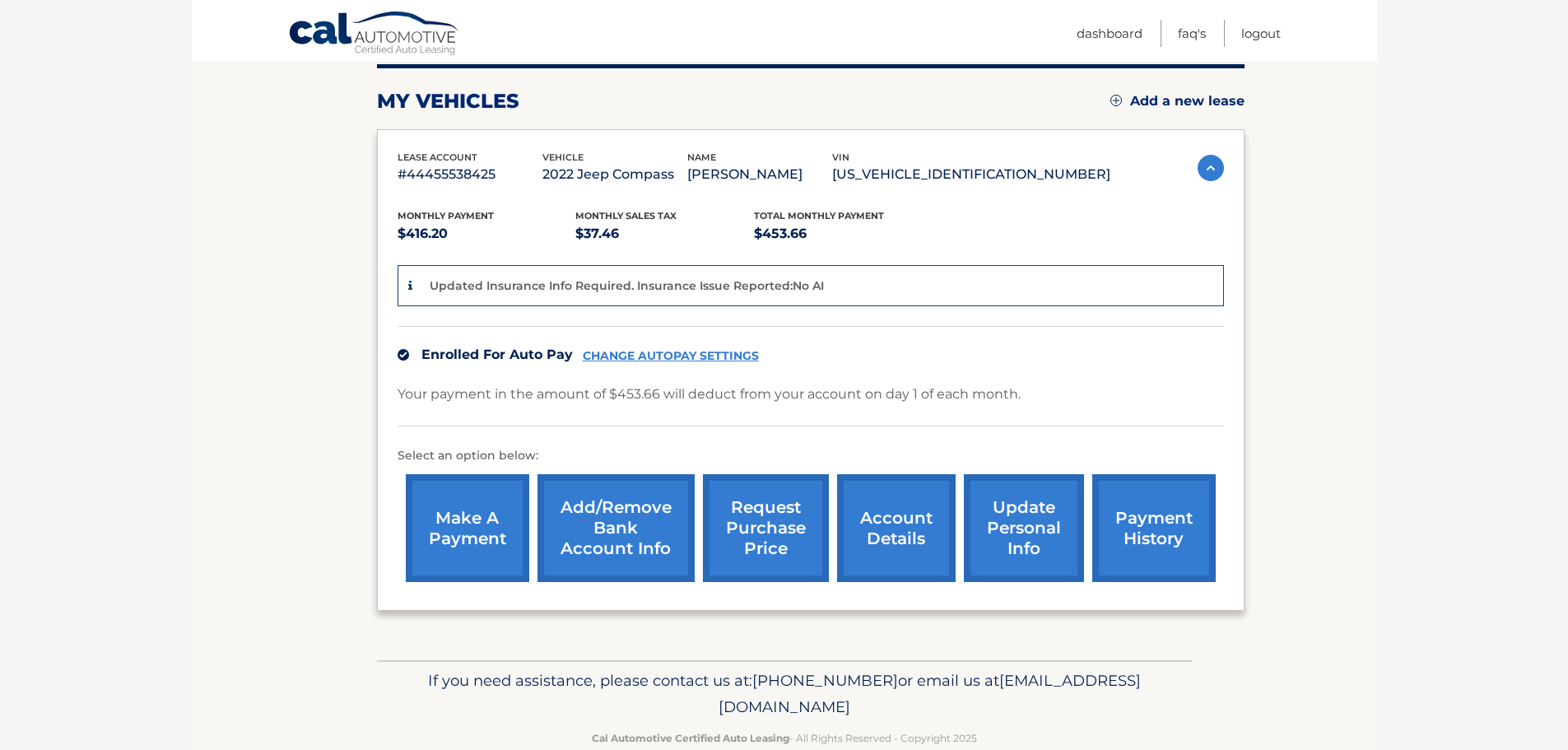
scroll to position [247, 0]
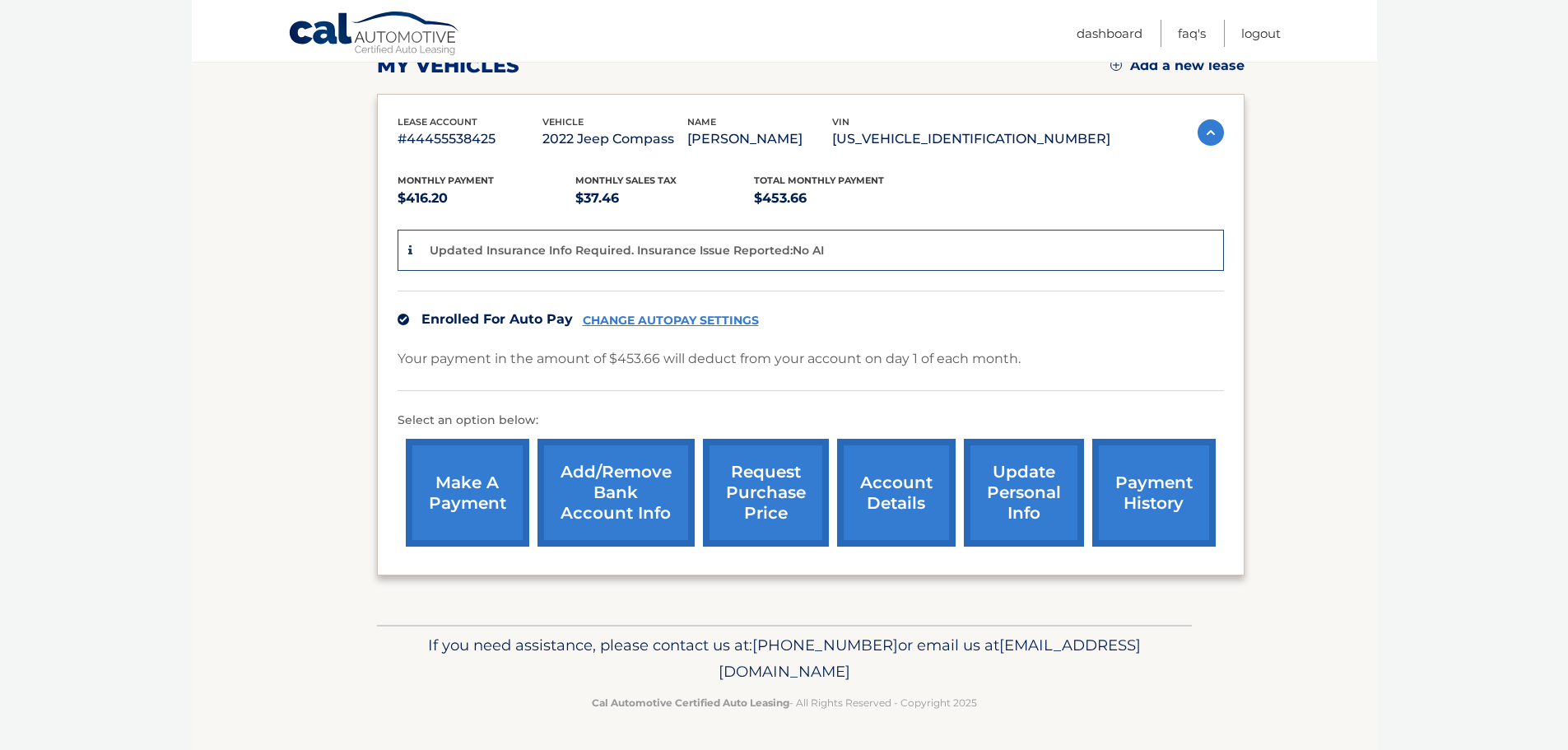
click at [738, 533] on link "request purchase price" at bounding box center [765, 493] width 126 height 108
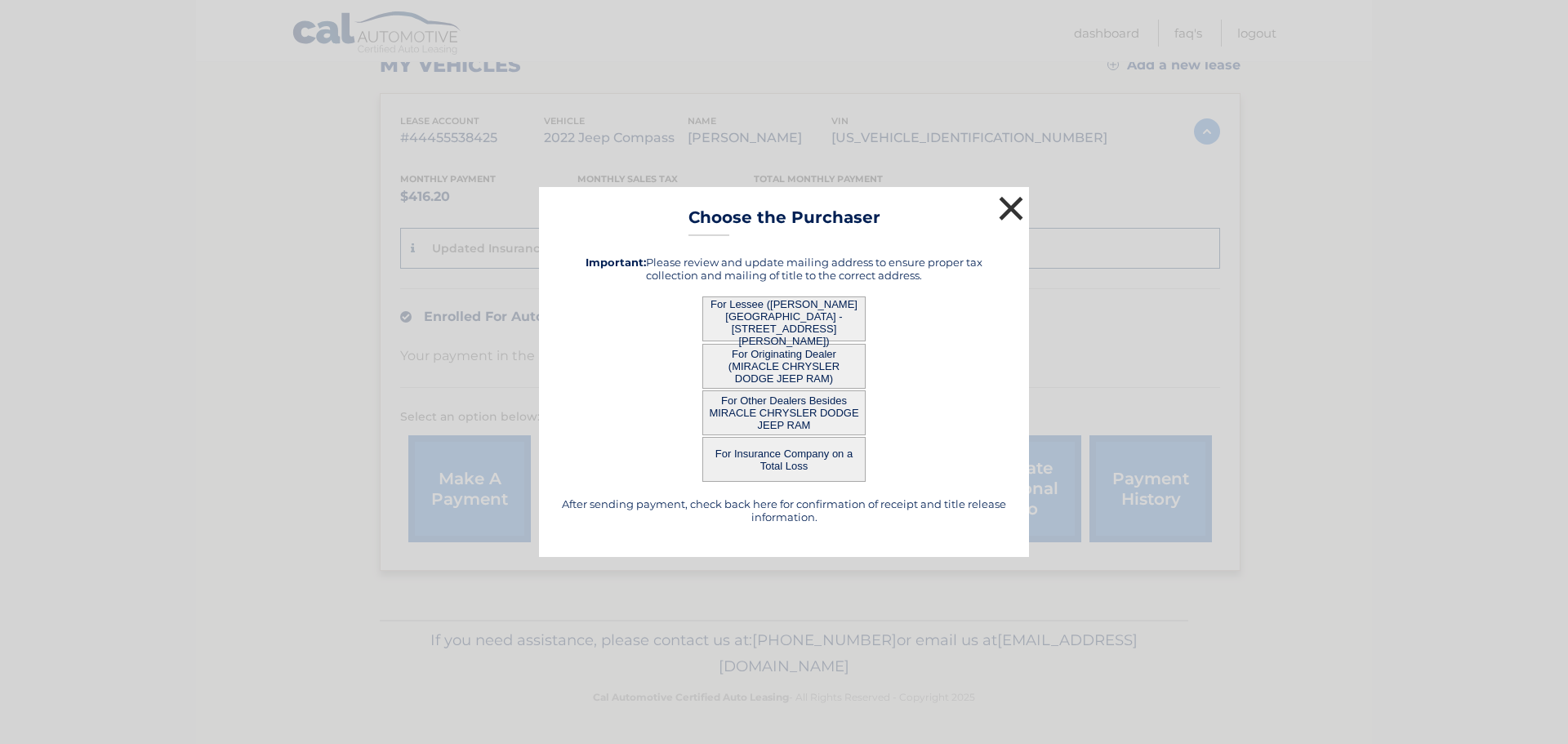
drag, startPoint x: 1015, startPoint y: 205, endPoint x: 1004, endPoint y: 222, distance: 20.2
click at [1015, 204] on button "×" at bounding box center [1011, 208] width 32 height 32
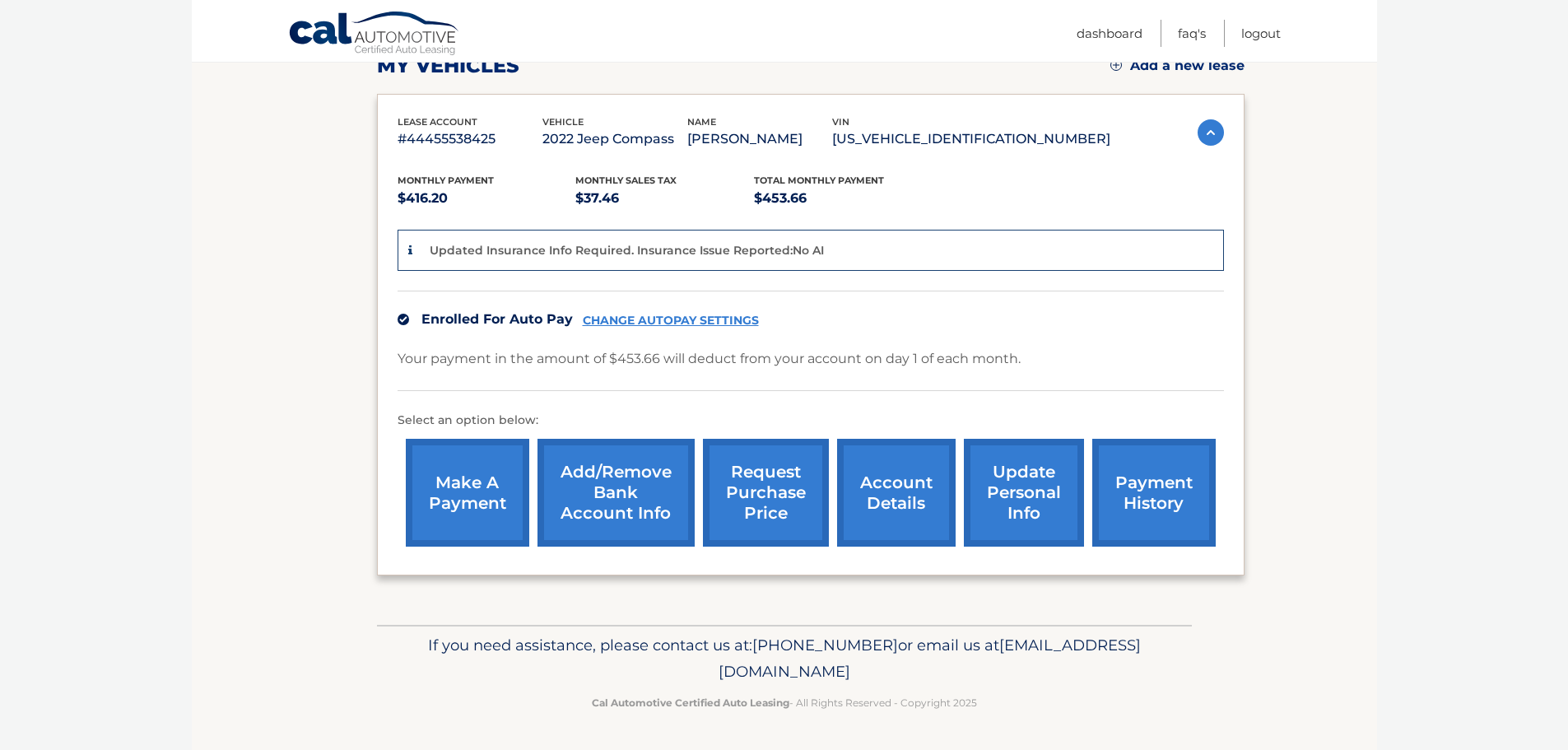
scroll to position [270, 0]
